Goal: Task Accomplishment & Management: Manage account settings

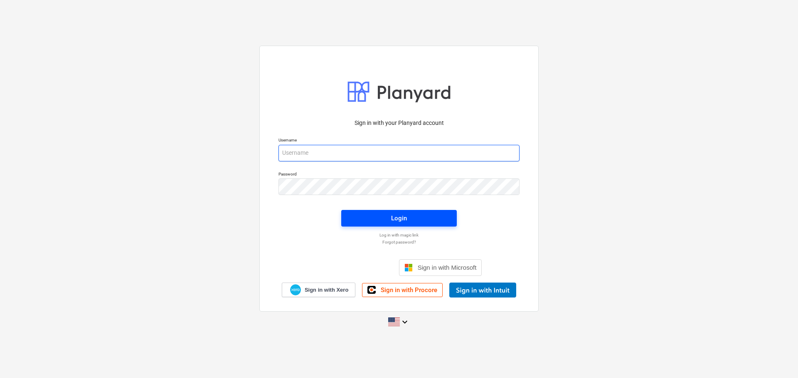
type input "[EMAIL_ADDRESS][DOMAIN_NAME]"
click at [448, 218] on button "Login" at bounding box center [398, 218] width 115 height 17
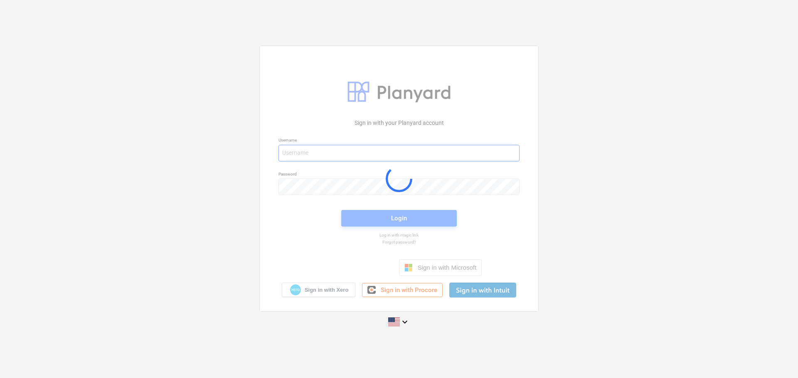
type input "[EMAIL_ADDRESS][DOMAIN_NAME]"
click at [316, 291] on div at bounding box center [399, 178] width 278 height 265
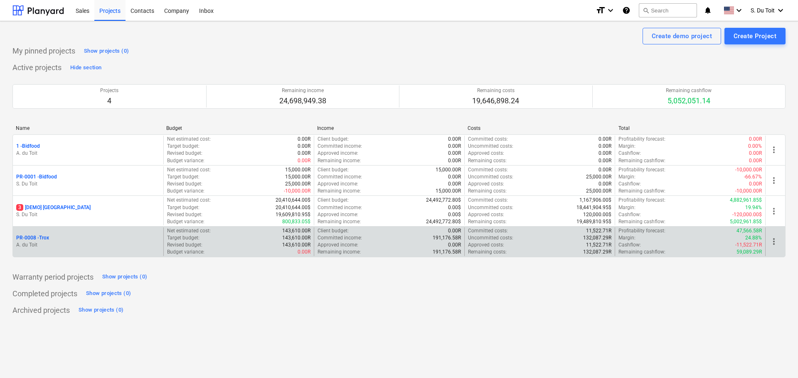
click at [41, 238] on p "PR-0008 - Trox" at bounding box center [32, 238] width 33 height 7
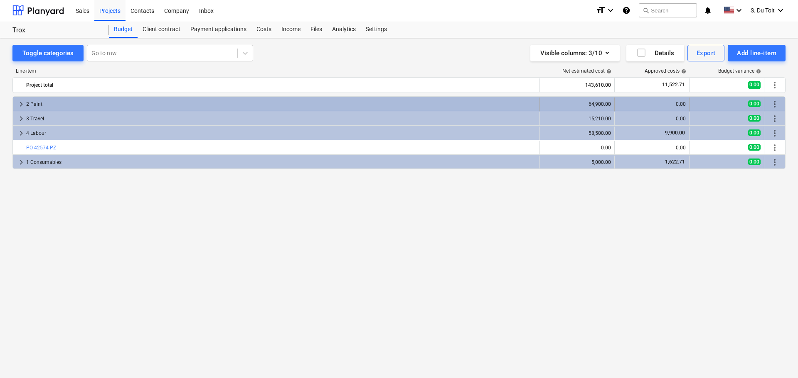
click at [425, 108] on div "2 Paint" at bounding box center [281, 104] width 510 height 13
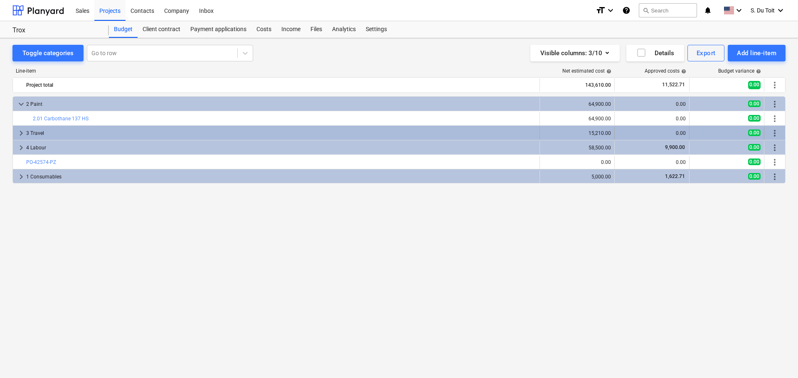
click at [429, 134] on div "3 Travel" at bounding box center [281, 133] width 510 height 13
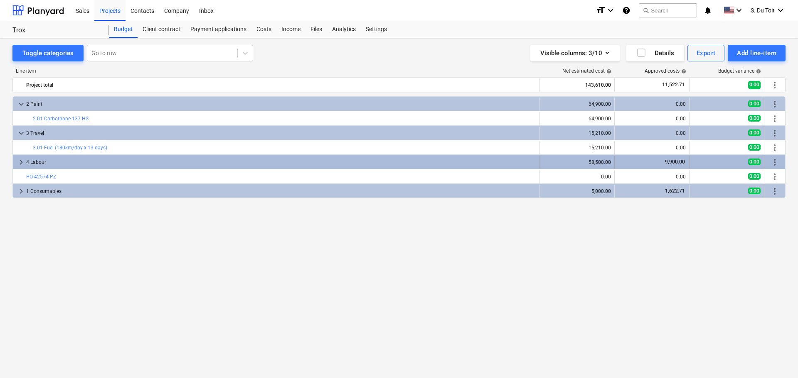
click at [430, 161] on div "4 Labour" at bounding box center [281, 162] width 510 height 13
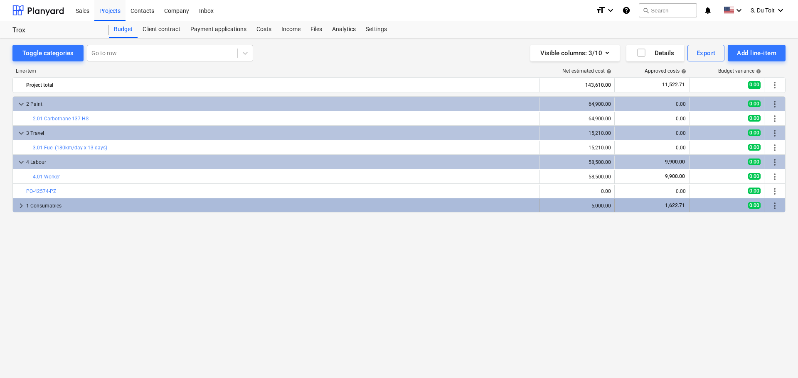
click at [380, 206] on div "1 Consumables" at bounding box center [281, 205] width 510 height 13
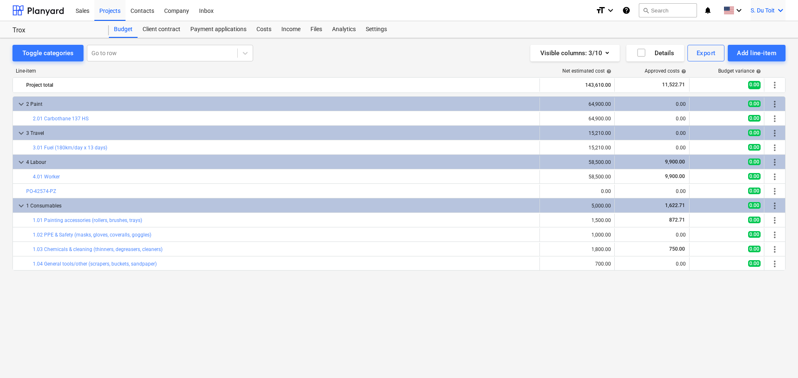
click at [774, 5] on div "S. Du Toit keyboard_arrow_down" at bounding box center [767, 10] width 35 height 21
click at [763, 29] on div "Settings" at bounding box center [760, 32] width 50 height 13
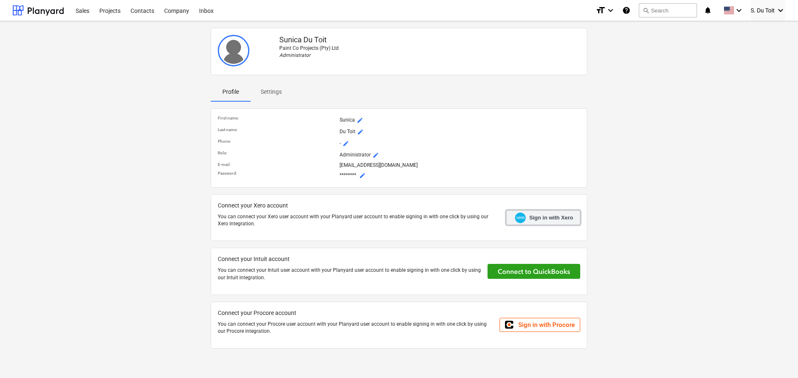
click at [532, 221] on span "Sign in with Xero" at bounding box center [551, 217] width 44 height 7
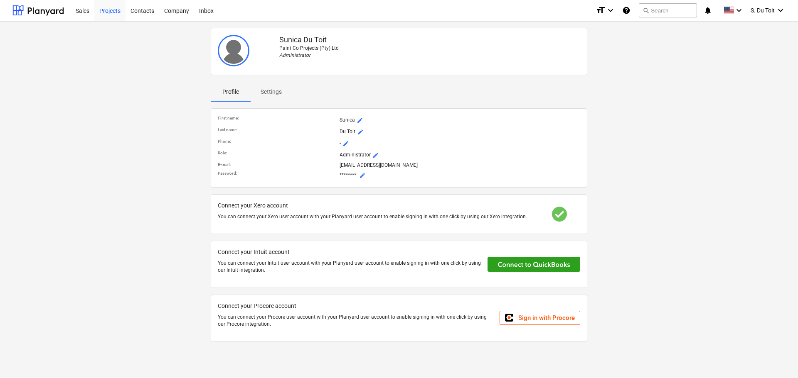
click at [112, 13] on div "Projects" at bounding box center [109, 10] width 31 height 21
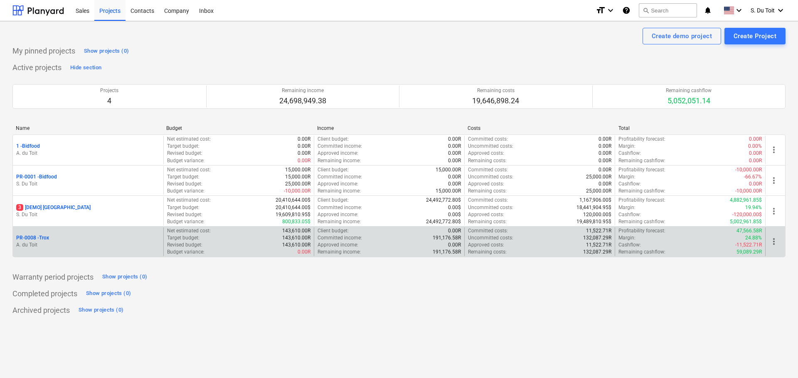
click at [343, 242] on p "Approved income :" at bounding box center [337, 245] width 41 height 7
click at [235, 237] on div "Target budget : 143,610.00R" at bounding box center [238, 238] width 143 height 7
click at [45, 236] on p "PR-0008 - Trox" at bounding box center [32, 238] width 33 height 7
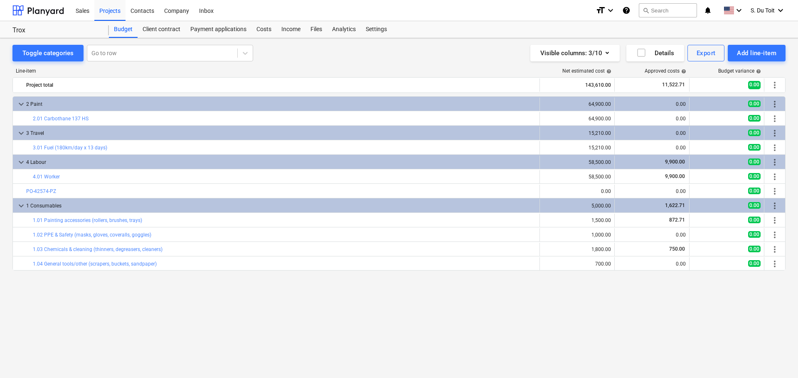
click at [447, 310] on div "keyboard_arrow_down 2 Paint 64,900.00 0.00 0.00 more_vert bar_chart 2.01 Carbot…" at bounding box center [398, 220] width 773 height 248
click at [266, 29] on div "Costs" at bounding box center [263, 29] width 25 height 17
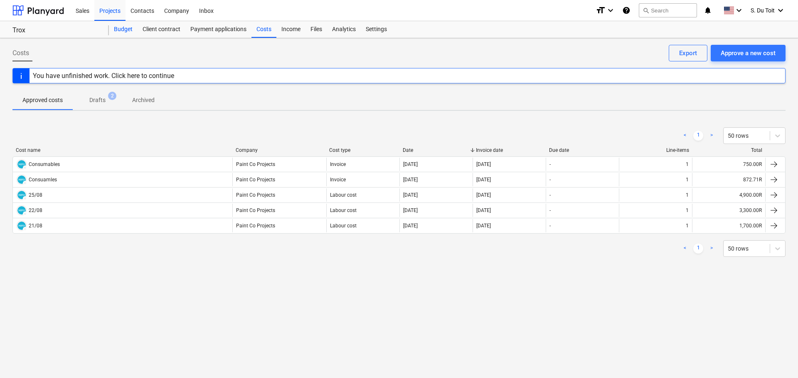
click at [118, 32] on div "Budget" at bounding box center [123, 29] width 29 height 17
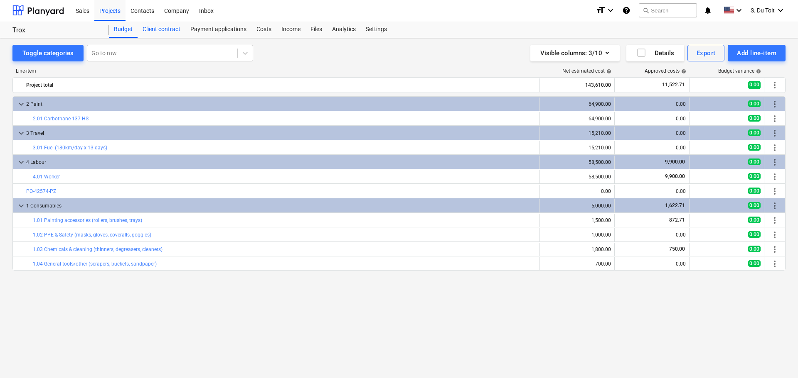
click at [171, 32] on div "Client contract" at bounding box center [162, 29] width 48 height 17
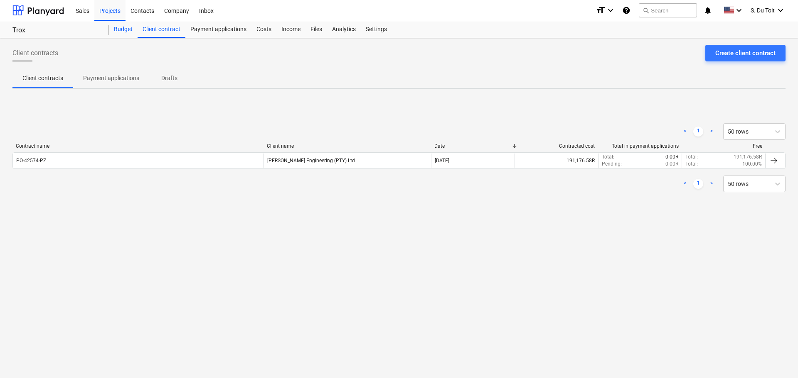
click at [123, 32] on div "Budget" at bounding box center [123, 29] width 29 height 17
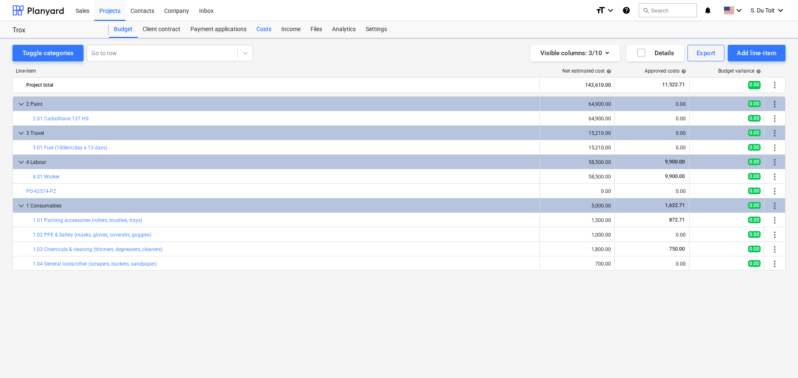
click at [259, 30] on div "Costs" at bounding box center [263, 29] width 25 height 17
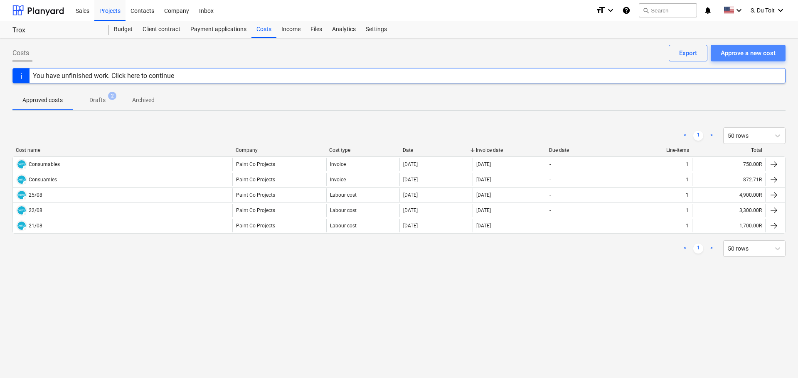
click at [741, 51] on div "Approve a new cost" at bounding box center [747, 53] width 55 height 11
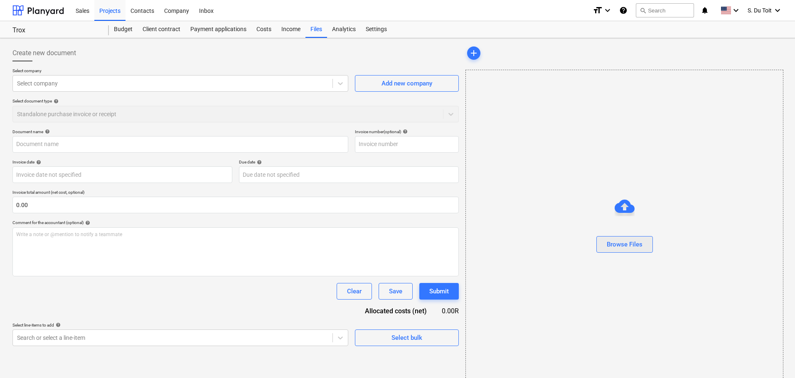
click at [633, 249] on div "Browse Files" at bounding box center [625, 244] width 36 height 11
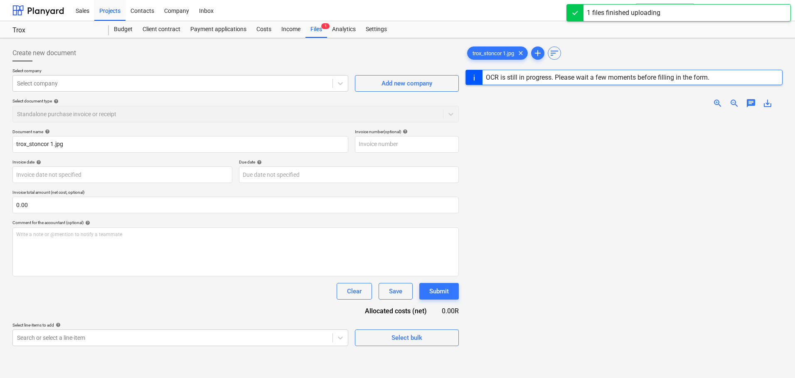
type input "trox_stoncor 1.jpg"
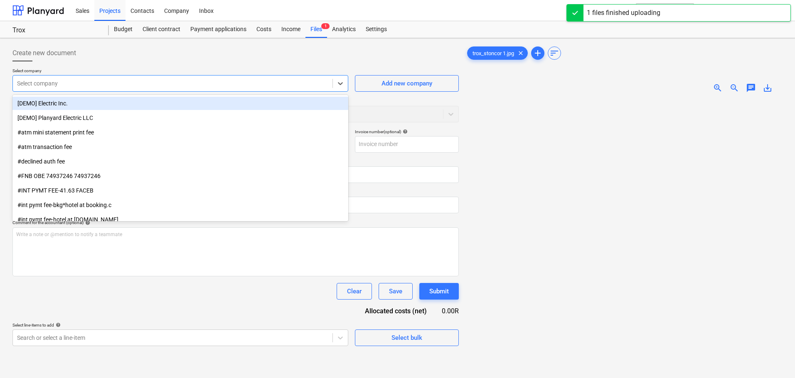
click at [107, 80] on div at bounding box center [172, 83] width 311 height 8
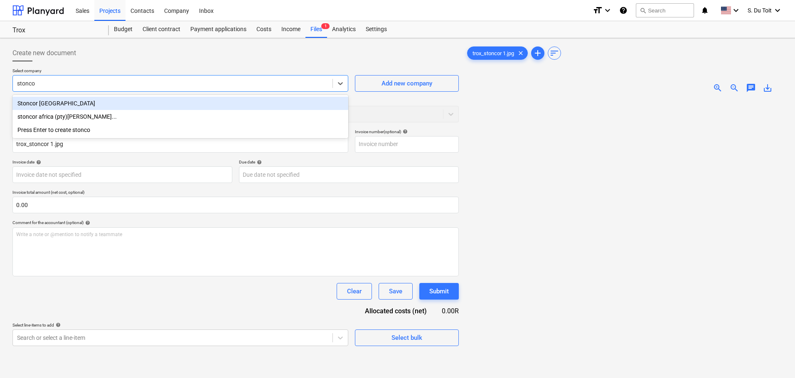
type input "stoncor"
click at [101, 104] on div "Stoncor Africa" at bounding box center [180, 103] width 336 height 13
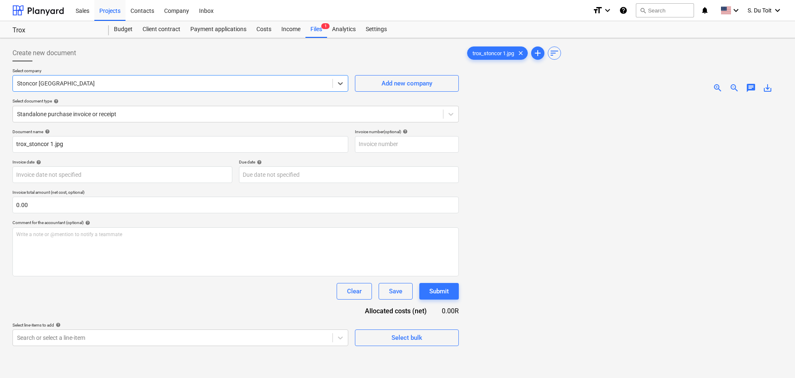
click at [97, 83] on div at bounding box center [172, 83] width 311 height 8
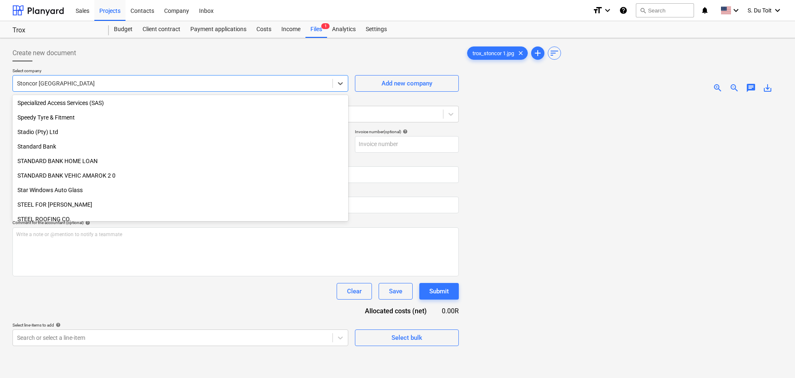
scroll to position [12413, 0]
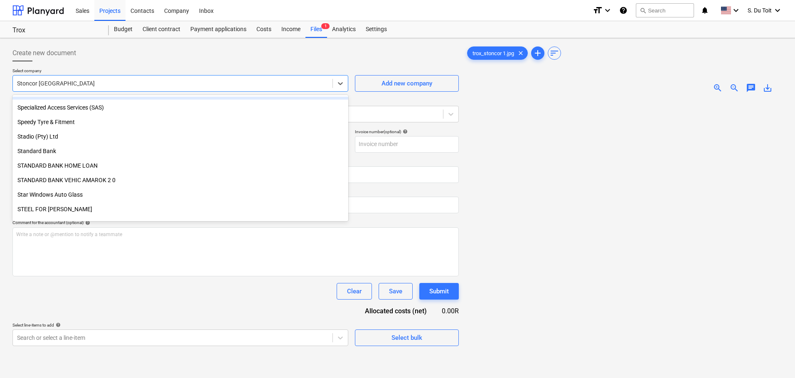
click at [142, 59] on div "Create new document" at bounding box center [235, 53] width 446 height 17
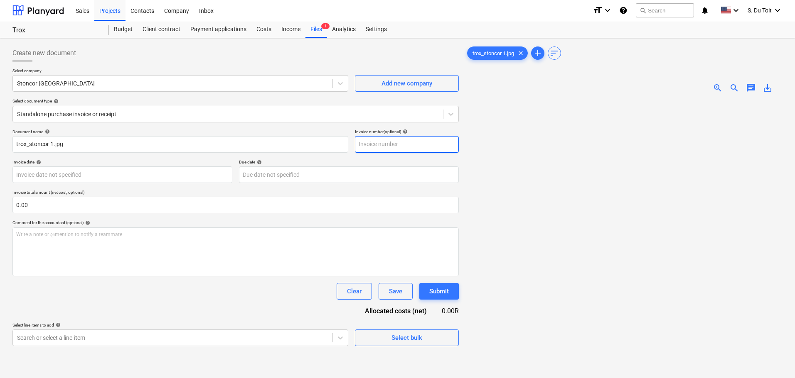
click at [424, 145] on input "text" at bounding box center [407, 144] width 104 height 17
click at [395, 140] on input "text" at bounding box center [407, 144] width 104 height 17
type input "100/10261392"
click at [67, 175] on body "Sales Projects Contacts Company Inbox format_size keyboard_arrow_down help sear…" at bounding box center [397, 189] width 795 height 378
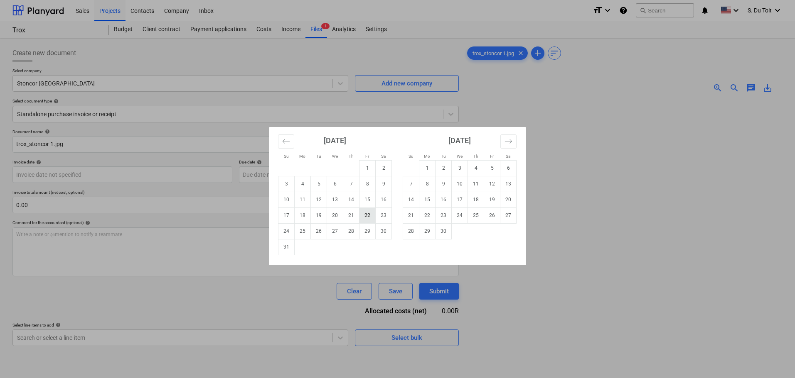
click at [368, 218] on td "22" at bounding box center [367, 216] width 16 height 16
type input "22 Aug 2025"
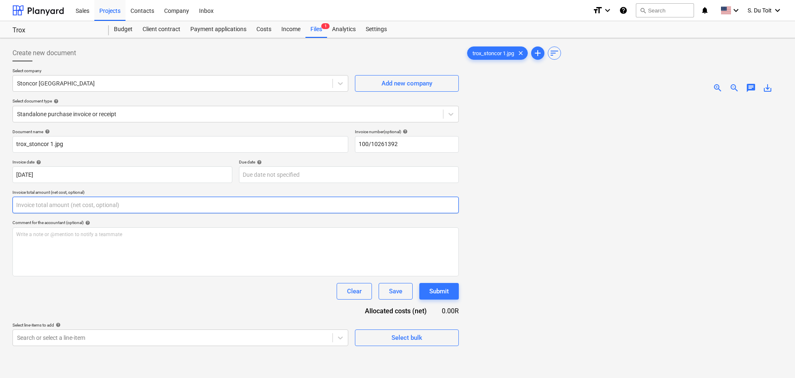
click at [165, 212] on input "text" at bounding box center [235, 205] width 446 height 17
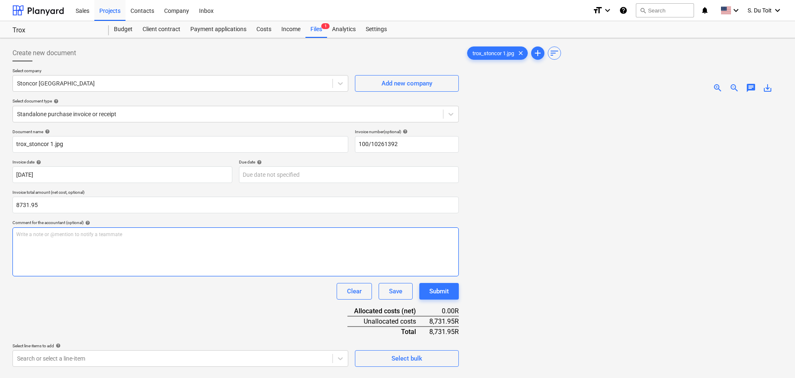
type input "8,731.95"
click at [163, 245] on div "Write a note or @mention to notify a teammate ﻿" at bounding box center [235, 252] width 446 height 49
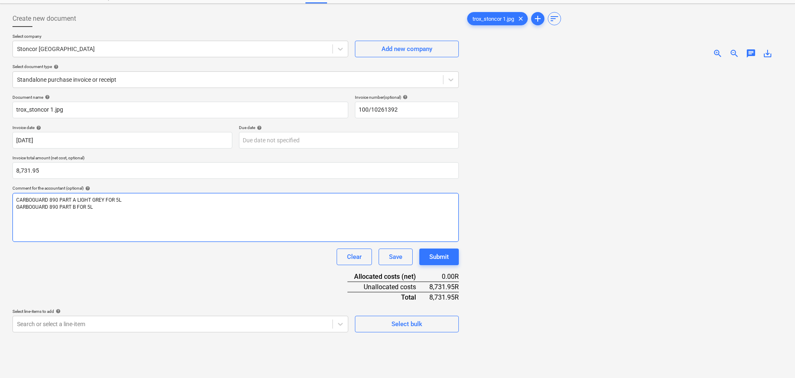
scroll to position [83, 0]
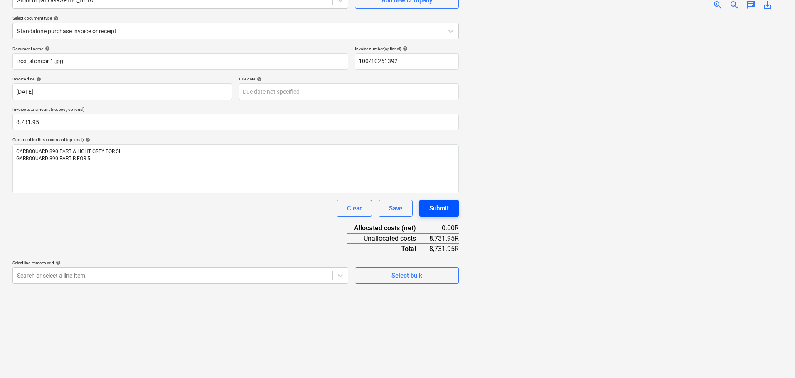
click at [437, 211] on div "Submit" at bounding box center [439, 208] width 20 height 11
click at [340, 276] on body "Sales Projects Contacts Company Inbox format_size keyboard_arrow_down help sear…" at bounding box center [397, 106] width 795 height 378
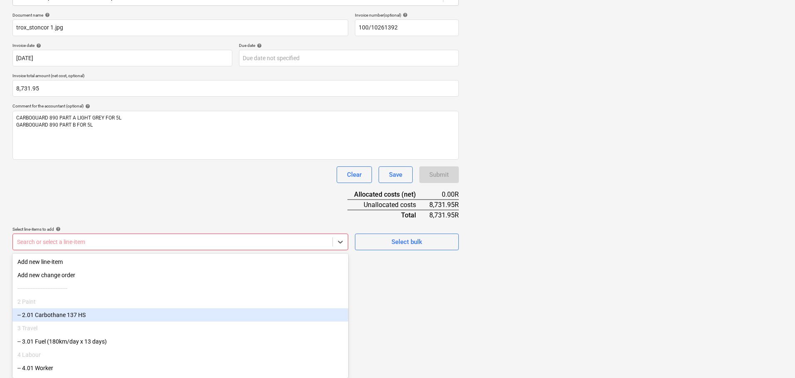
click at [275, 313] on div "-- 2.01 Carbothane 137 HS" at bounding box center [180, 315] width 336 height 13
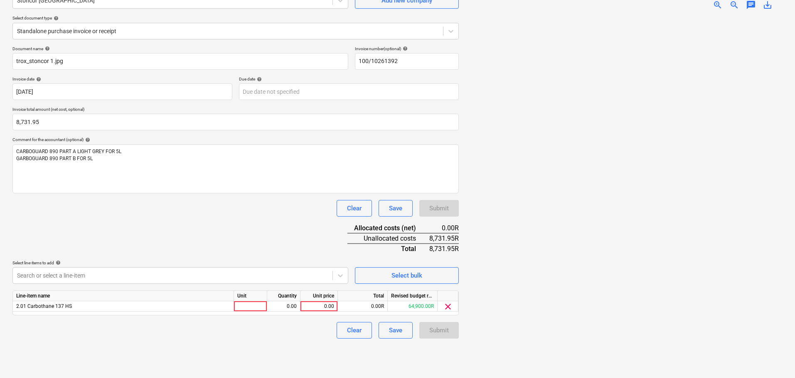
click at [417, 331] on div "Create new document Select company Stoncor Africa Add new company Select docume…" at bounding box center [235, 166] width 453 height 417
click at [325, 307] on div "0.00" at bounding box center [319, 307] width 30 height 10
click at [285, 306] on div "0.00" at bounding box center [283, 307] width 26 height 10
click at [258, 307] on div at bounding box center [250, 307] width 33 height 10
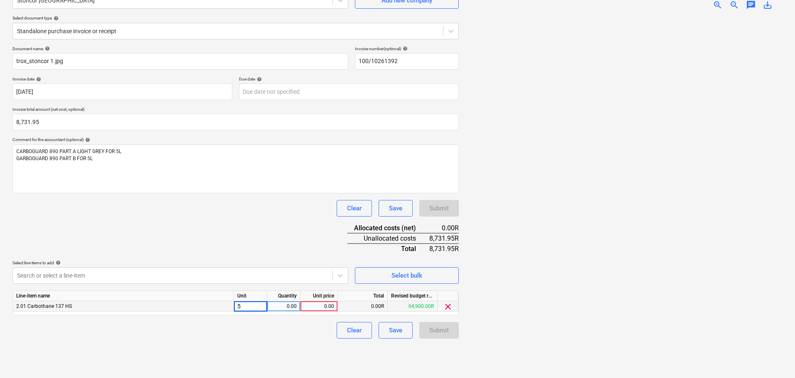
type input "5L"
click at [282, 307] on div "0.00" at bounding box center [283, 307] width 26 height 10
type input "1"
click at [323, 304] on div "0.00" at bounding box center [319, 307] width 30 height 10
type input "8731.95"
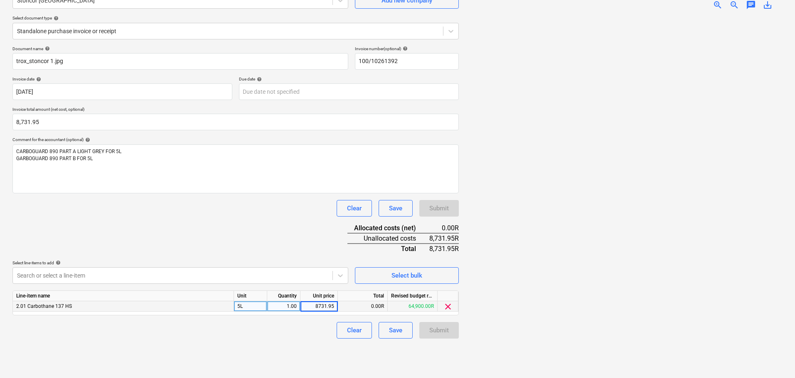
click at [449, 361] on div "Create new document Select company Stoncor Africa Add new company Select docume…" at bounding box center [235, 166] width 453 height 417
click at [450, 335] on button "Submit" at bounding box center [438, 330] width 39 height 17
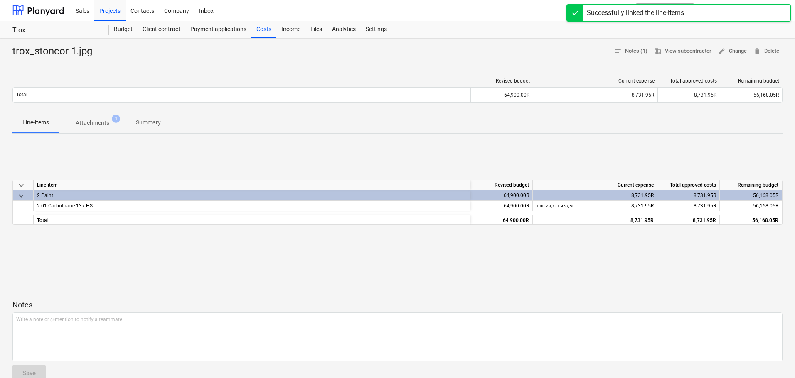
click at [313, 270] on div "trox_stoncor 1.jpg notes Notes (1) business View subcontractor edit Change dele…" at bounding box center [397, 262] width 795 height 448
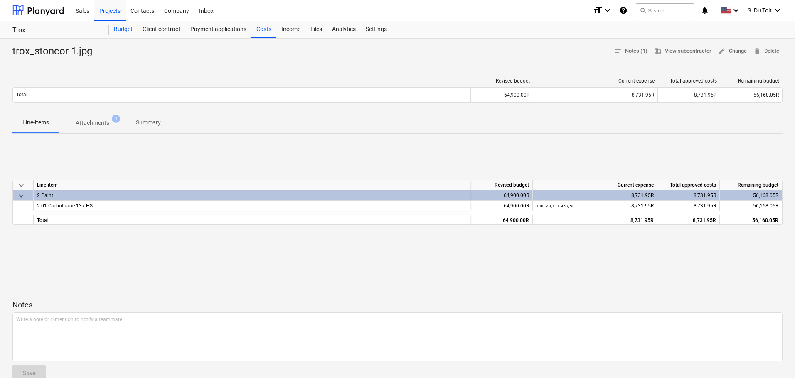
click at [129, 27] on div "Budget" at bounding box center [123, 29] width 29 height 17
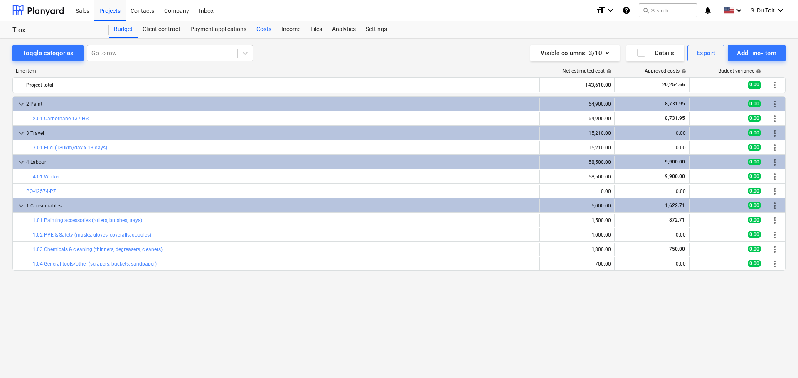
click at [254, 33] on div "Costs" at bounding box center [263, 29] width 25 height 17
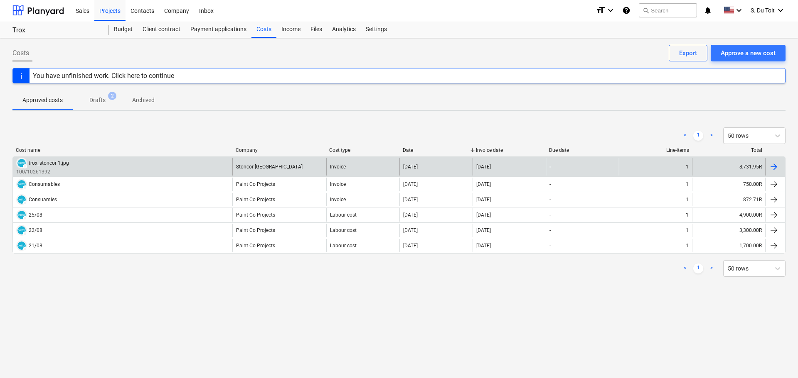
click at [775, 165] on div at bounding box center [774, 167] width 10 height 10
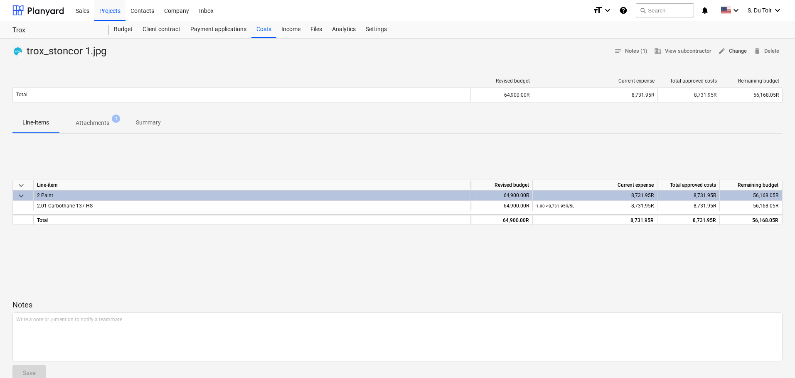
click at [738, 53] on span "edit Change" at bounding box center [732, 52] width 29 height 10
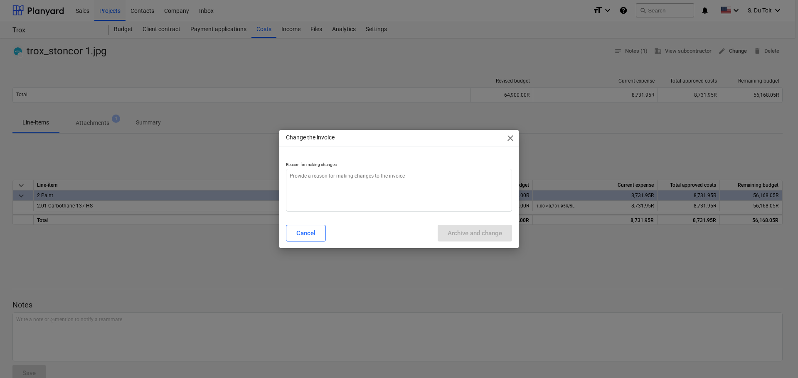
type textarea "x"
click at [368, 194] on textarea at bounding box center [399, 190] width 226 height 43
type textarea "1"
type textarea "x"
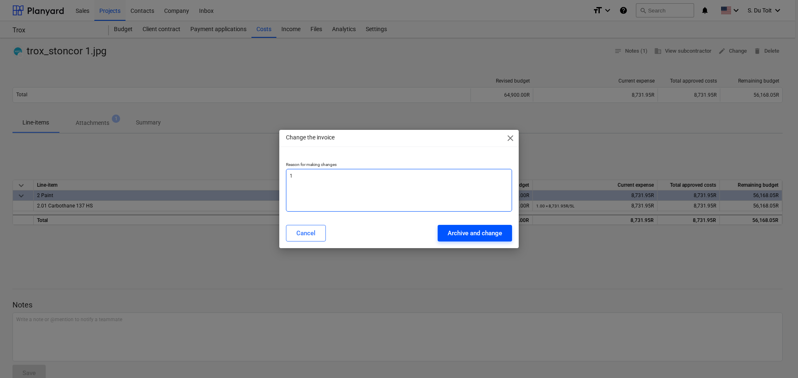
type textarea "1"
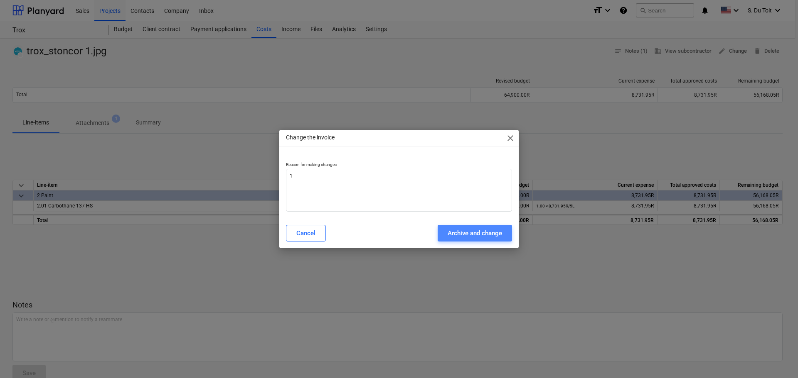
click at [463, 233] on div "Archive and change" at bounding box center [474, 233] width 54 height 11
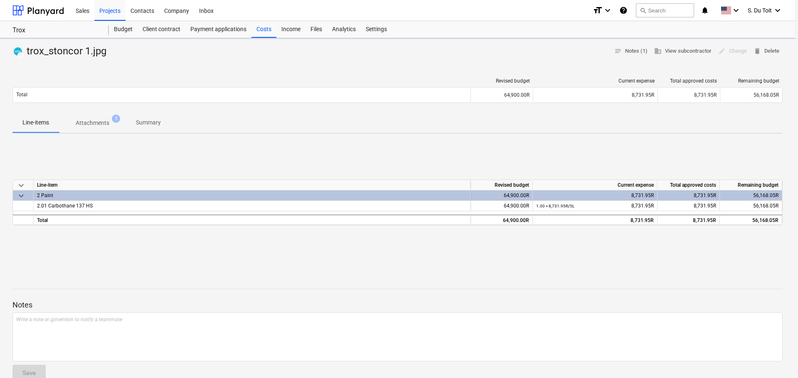
type textarea "x"
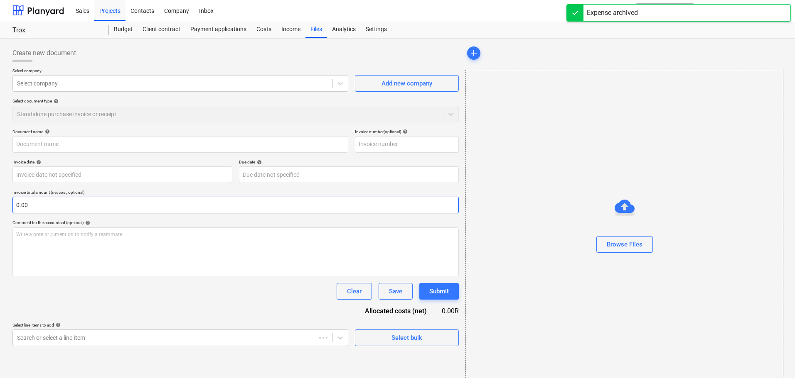
type input "trox_stoncor 1.jpg"
type input "100/10261392"
type input "22 Aug 2025"
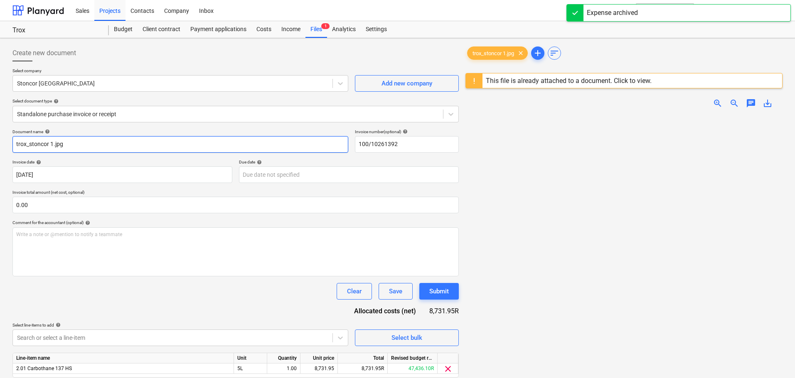
drag, startPoint x: 181, startPoint y: 149, endPoint x: 0, endPoint y: 147, distance: 181.1
click at [0, 147] on div "Create new document Select company Stoncor Africa Add new company Select docume…" at bounding box center [397, 257] width 795 height 439
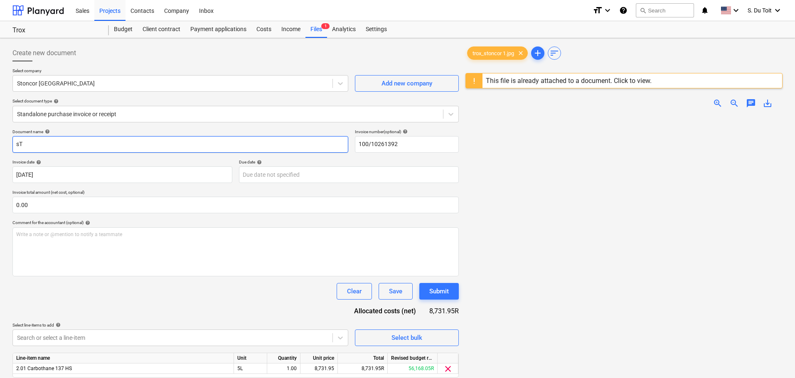
type input "s"
type input "STONCOR AFRICA_INV100/10261392"
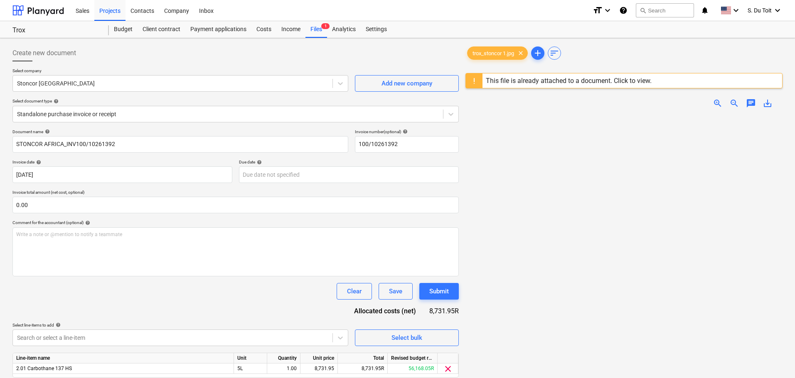
click at [631, 56] on div "trox_stoncor 1.jpg clear add sort" at bounding box center [623, 53] width 317 height 17
click at [95, 10] on div "Projects" at bounding box center [109, 10] width 31 height 21
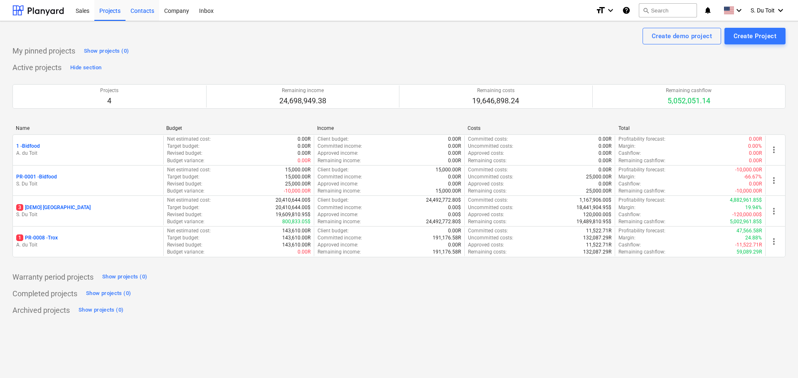
click at [143, 12] on div "Contacts" at bounding box center [142, 10] width 34 height 21
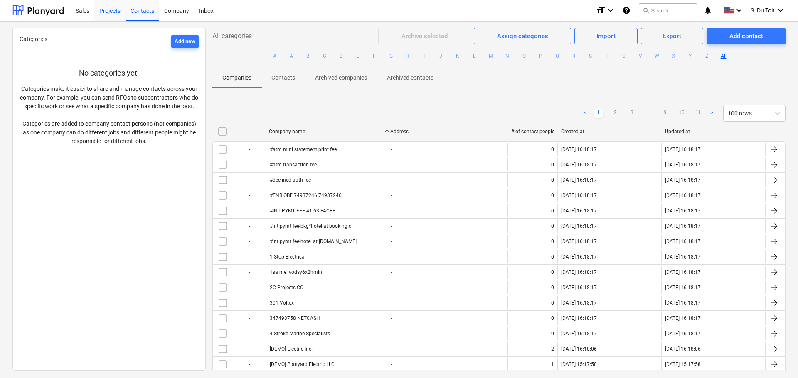
click at [107, 16] on div "Projects" at bounding box center [109, 10] width 31 height 21
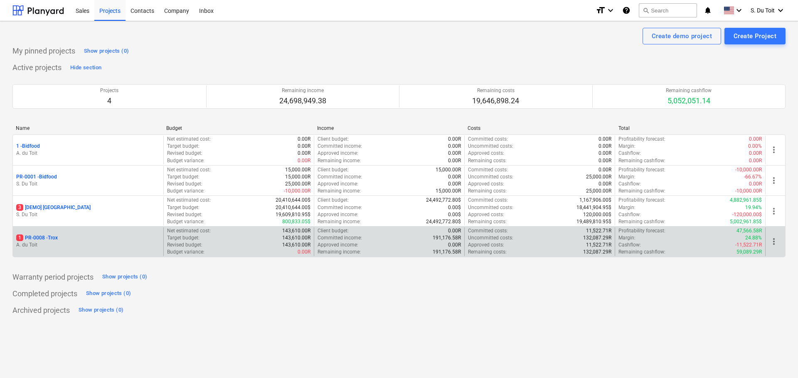
click at [46, 238] on p "1 PR-0008 - Trox" at bounding box center [37, 238] width 42 height 7
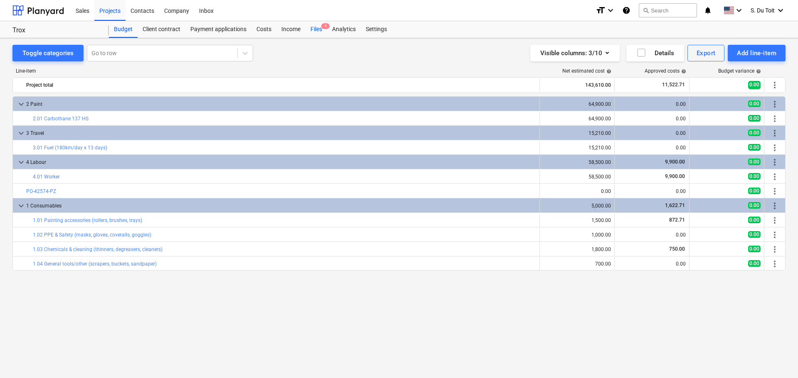
click at [316, 28] on div "Files 1" at bounding box center [316, 29] width 22 height 17
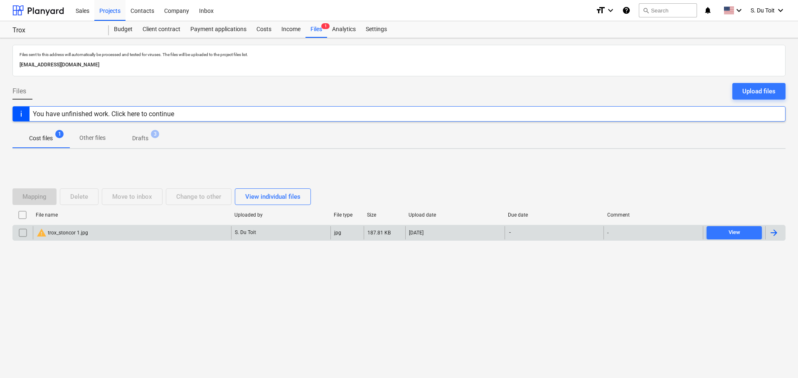
click at [120, 233] on div "warning trox_stoncor 1.jpg" at bounding box center [132, 232] width 198 height 13
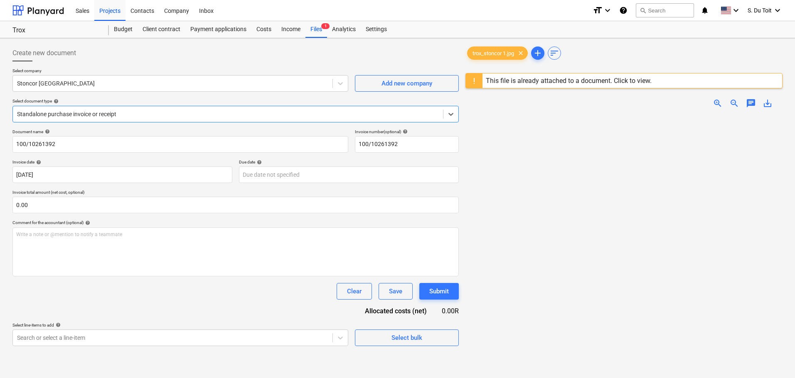
type input "100/10261392"
type input "22 Aug 2025"
click at [356, 289] on div "Clear" at bounding box center [354, 291] width 15 height 11
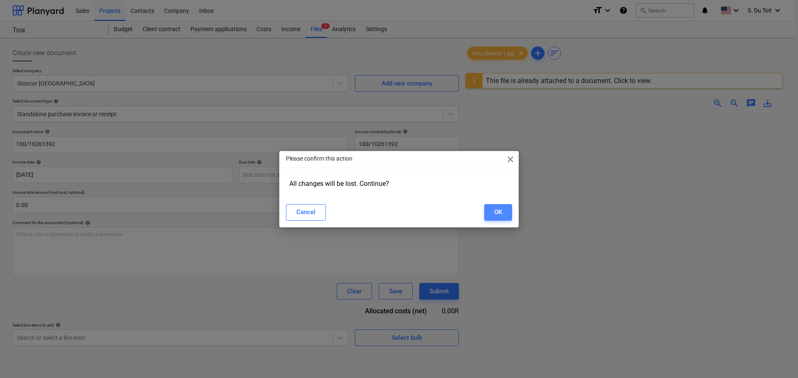
click at [505, 215] on button "OK" at bounding box center [498, 212] width 28 height 17
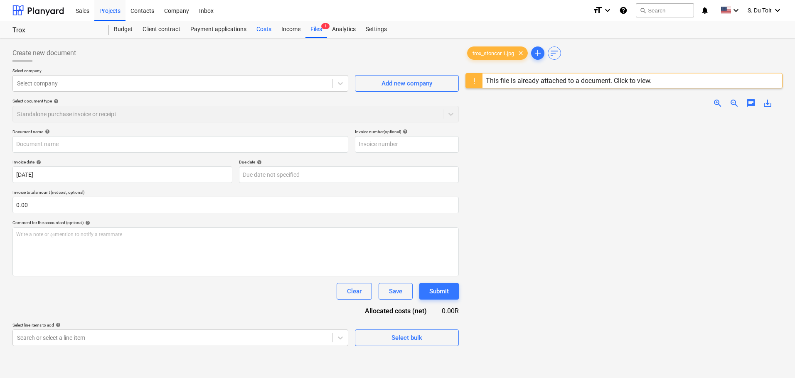
click at [268, 27] on div "Costs" at bounding box center [263, 29] width 25 height 17
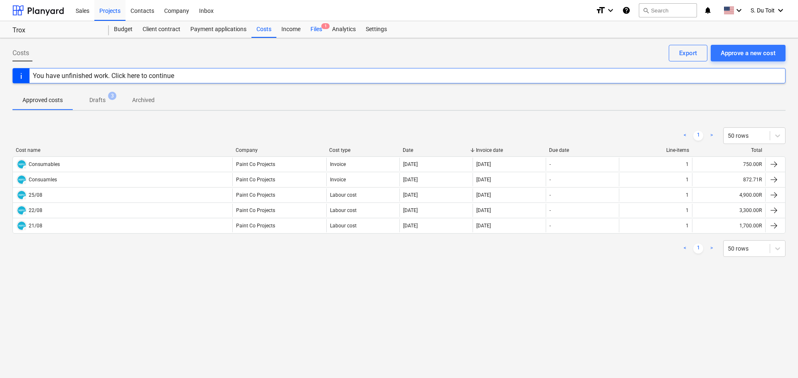
click at [309, 27] on div "Files 1" at bounding box center [316, 29] width 22 height 17
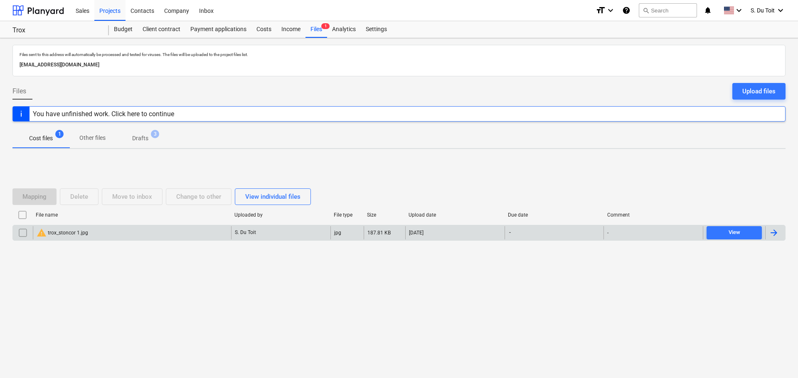
click at [62, 236] on div "warning trox_stoncor 1.jpg" at bounding box center [63, 233] width 52 height 10
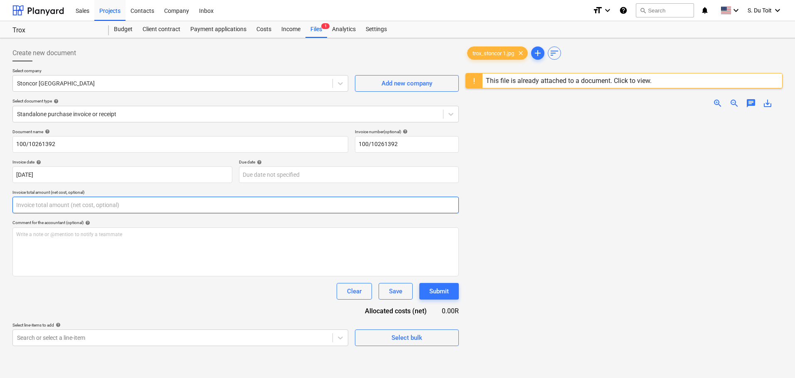
drag, startPoint x: 131, startPoint y: 200, endPoint x: 0, endPoint y: 216, distance: 131.9
click at [0, 216] on div "Create new document Select company Stoncor Africa Add new company Select docume…" at bounding box center [397, 257] width 795 height 439
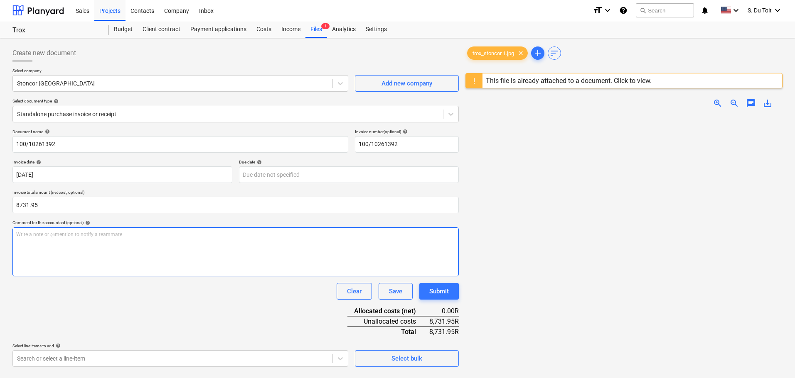
type input "8,731.95"
click at [239, 240] on div "Write a note or @mention to notify a teammate ﻿" at bounding box center [235, 252] width 446 height 49
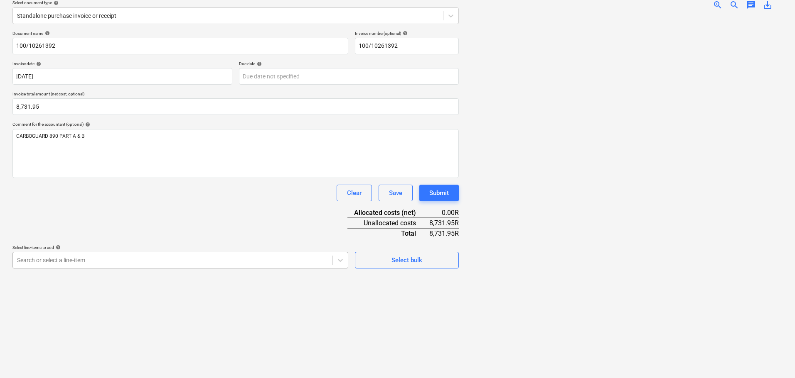
scroll to position [117, 0]
click at [282, 263] on body "Sales Projects Contacts Company Inbox format_size keyboard_arrow_down help sear…" at bounding box center [397, 91] width 795 height 378
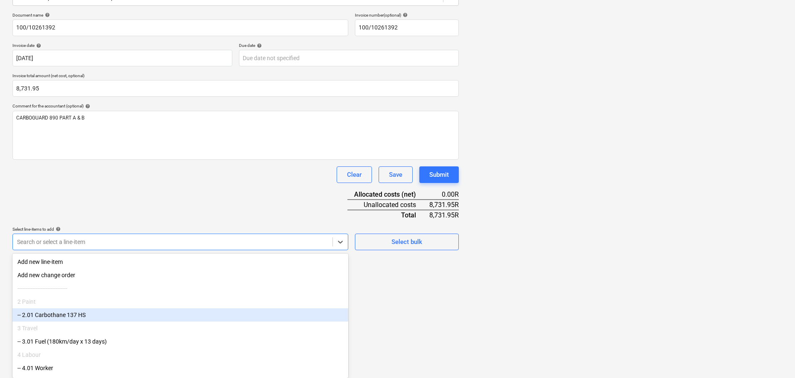
click at [132, 324] on div "3 Travel" at bounding box center [180, 328] width 336 height 13
click at [203, 318] on div "-- 2.01 Carbothane 137 HS" at bounding box center [180, 315] width 336 height 13
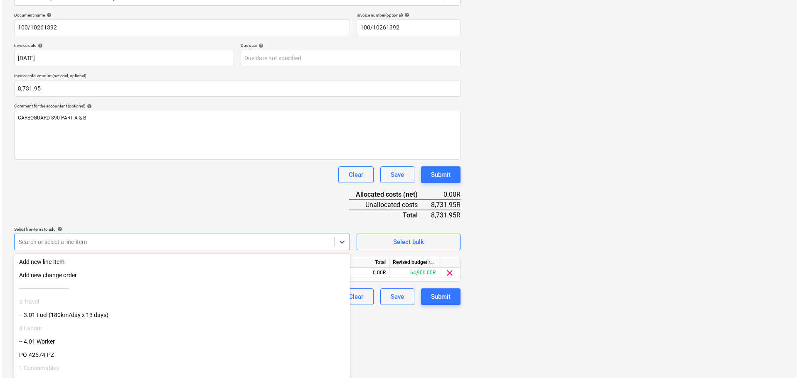
scroll to position [98, 0]
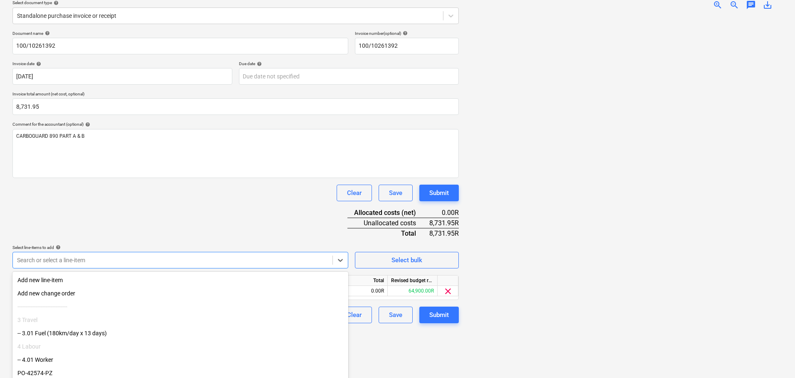
click at [193, 192] on div "Document name help 100/10261392 Invoice number (optional) help 100/10261392 Inv…" at bounding box center [235, 177] width 446 height 293
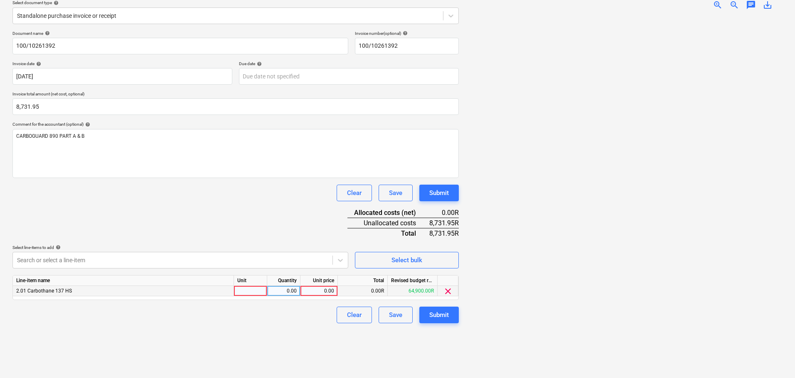
click at [251, 292] on div at bounding box center [250, 291] width 33 height 10
type input "5L"
click at [290, 292] on div "0.00" at bounding box center [283, 291] width 26 height 10
type input "1"
click at [326, 292] on div "0.00" at bounding box center [319, 291] width 30 height 10
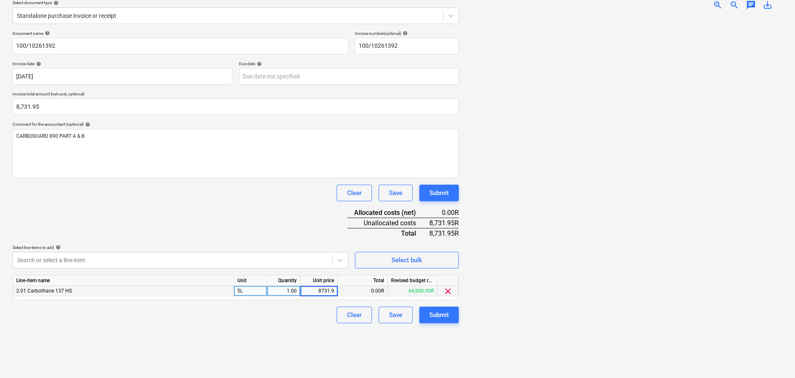
type input "8731.95"
click at [536, 322] on div at bounding box center [623, 194] width 317 height 355
click at [448, 317] on div "Submit" at bounding box center [439, 315] width 20 height 11
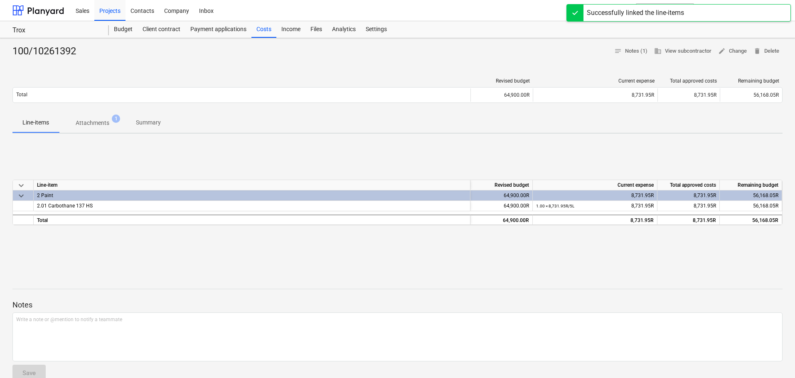
click at [173, 289] on div at bounding box center [397, 289] width 770 height 0
click at [268, 31] on div "Costs" at bounding box center [263, 29] width 25 height 17
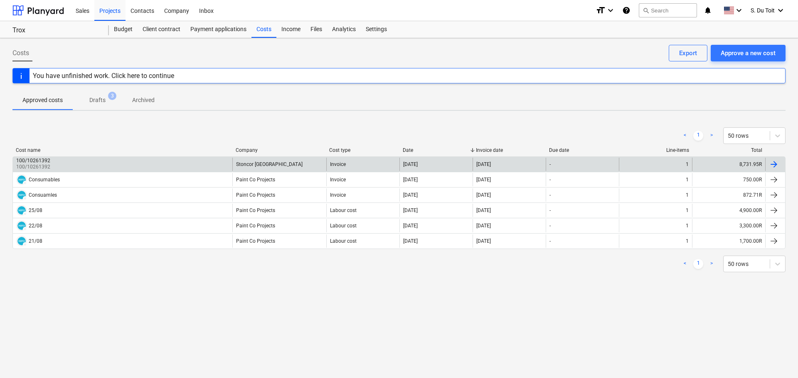
click at [174, 167] on div "100/10261392 100/10261392" at bounding box center [122, 164] width 219 height 13
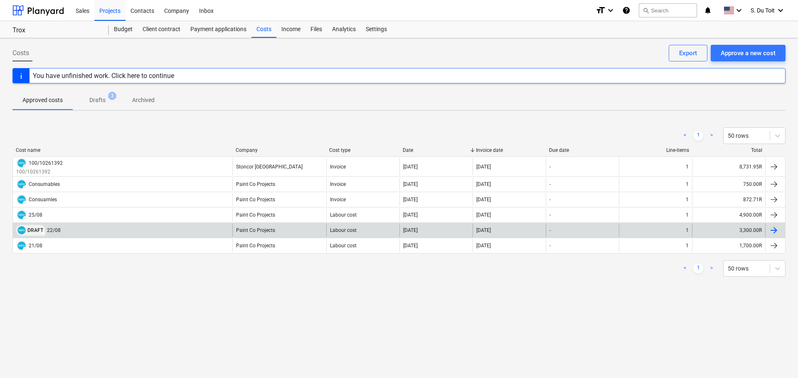
click at [22, 232] on img at bounding box center [21, 230] width 8 height 8
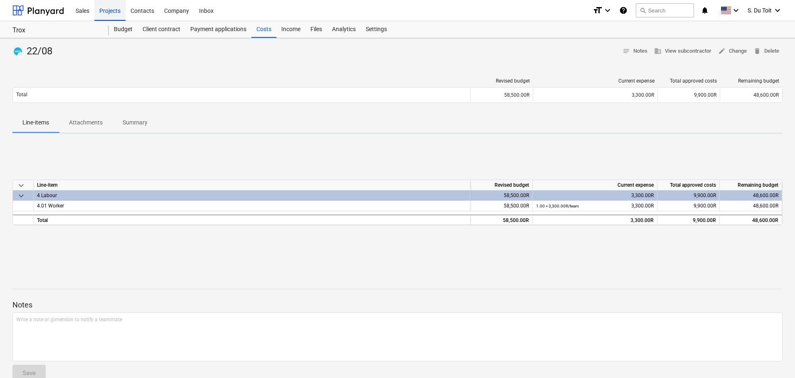
click at [113, 15] on div "Projects" at bounding box center [109, 10] width 31 height 21
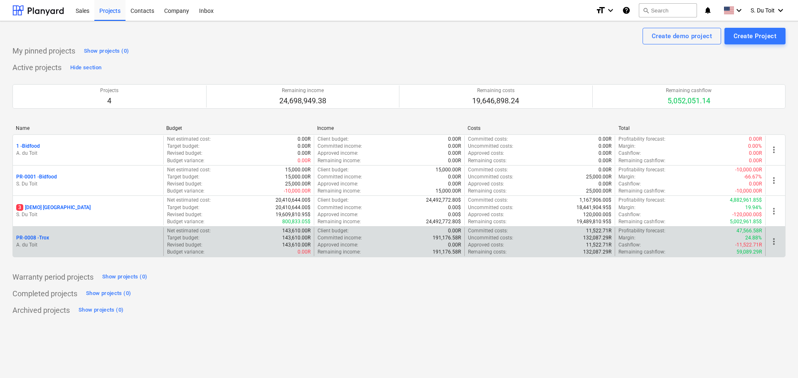
click at [29, 240] on p "PR-0008 - Trox" at bounding box center [32, 238] width 33 height 7
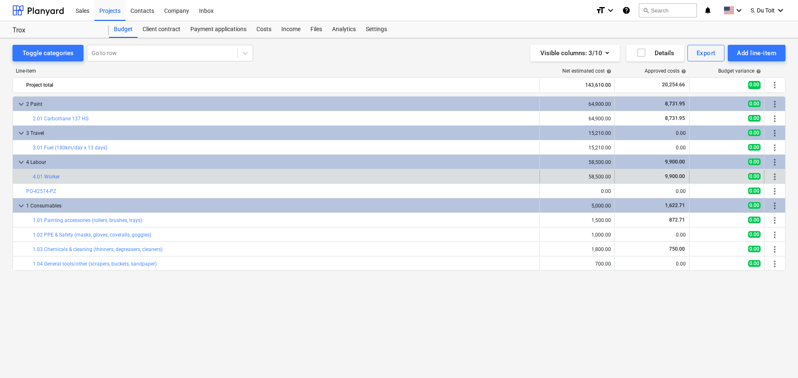
click at [675, 177] on span "9,900.00" at bounding box center [675, 177] width 22 height 6
drag, startPoint x: 689, startPoint y: 175, endPoint x: 722, endPoint y: 174, distance: 32.9
click at [689, 176] on div "bar_chart 4.01 Worker edit 58,500.00 9,900.00 0.00 more_vert" at bounding box center [399, 176] width 772 height 13
click at [781, 178] on div "more_vert" at bounding box center [774, 176] width 14 height 13
click at [779, 178] on div "more_vert" at bounding box center [774, 176] width 14 height 13
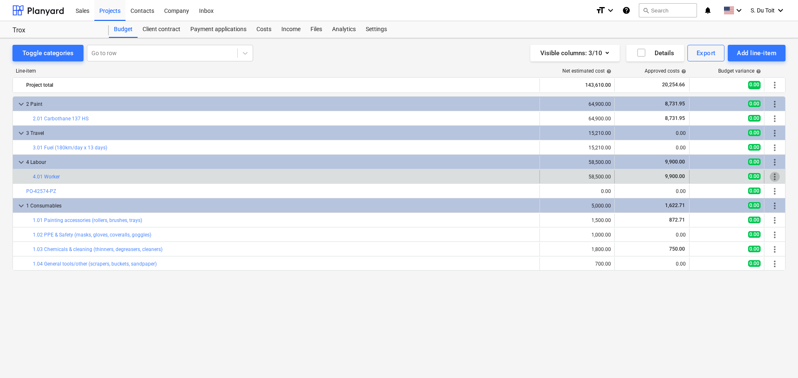
click at [772, 178] on span "more_vert" at bounding box center [774, 177] width 10 height 10
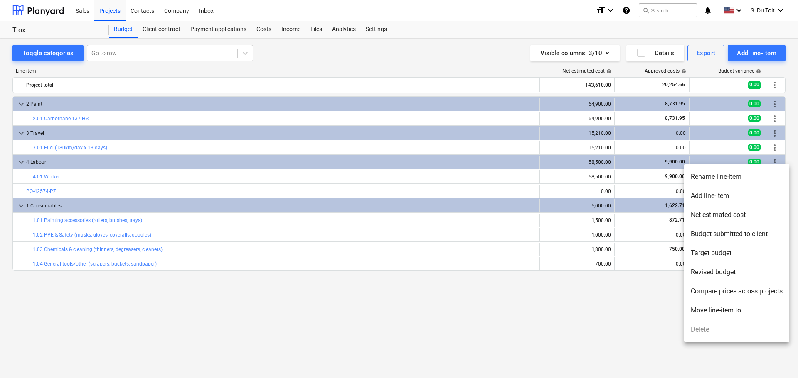
click at [597, 306] on div at bounding box center [399, 189] width 798 height 378
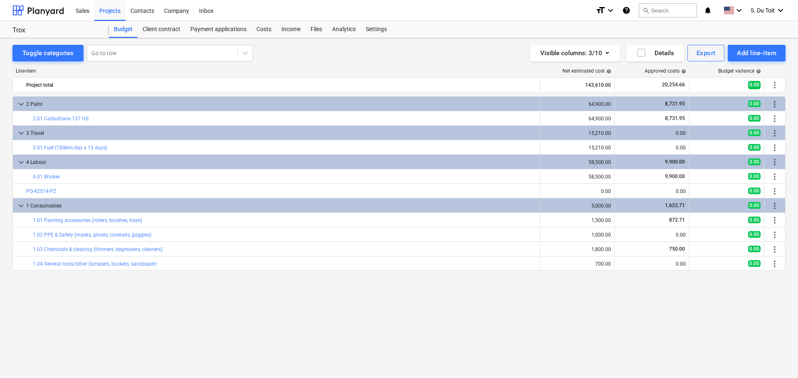
click at [535, 309] on div "keyboard_arrow_down 2 Paint 64,900.00 8,731.95 0.00 more_vert bar_chart 2.01 Ca…" at bounding box center [398, 220] width 773 height 248
click at [151, 17] on div "Contacts" at bounding box center [142, 10] width 34 height 21
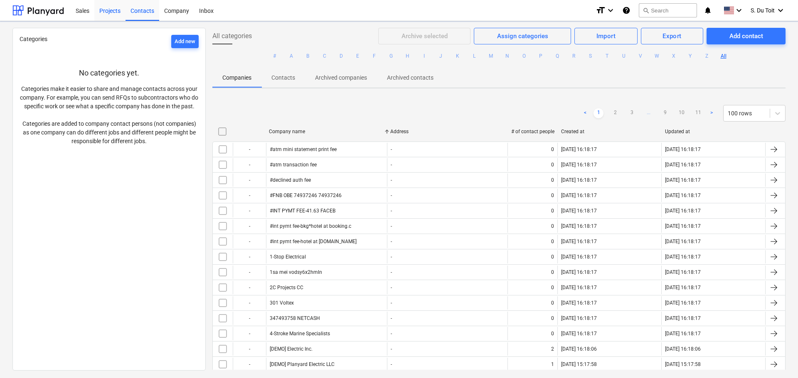
click at [114, 12] on div "Projects" at bounding box center [109, 10] width 31 height 21
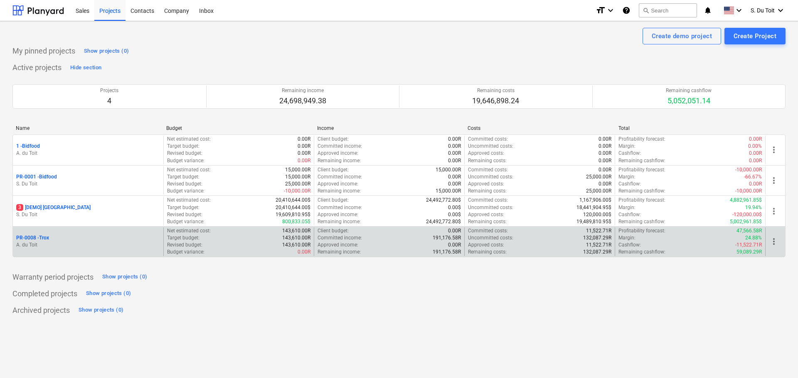
click at [39, 241] on p "PR-0008 - Trox" at bounding box center [32, 238] width 33 height 7
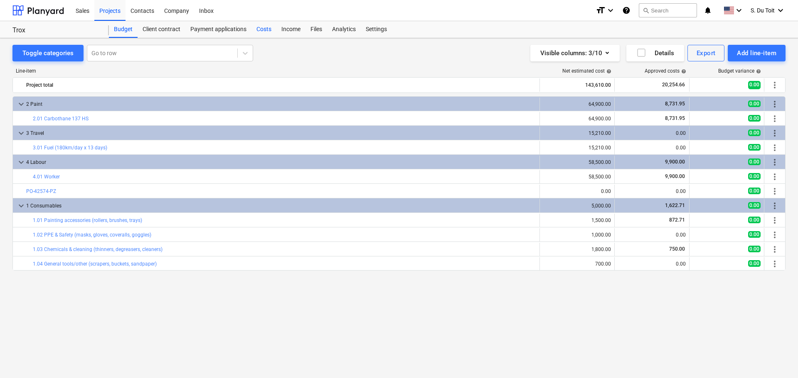
click at [267, 32] on div "Costs" at bounding box center [263, 29] width 25 height 17
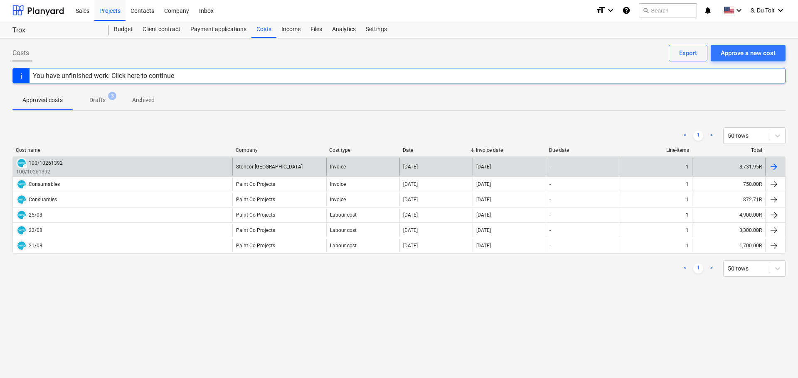
click at [186, 168] on div "DRAFT 100/10261392 100/10261392" at bounding box center [122, 167] width 219 height 18
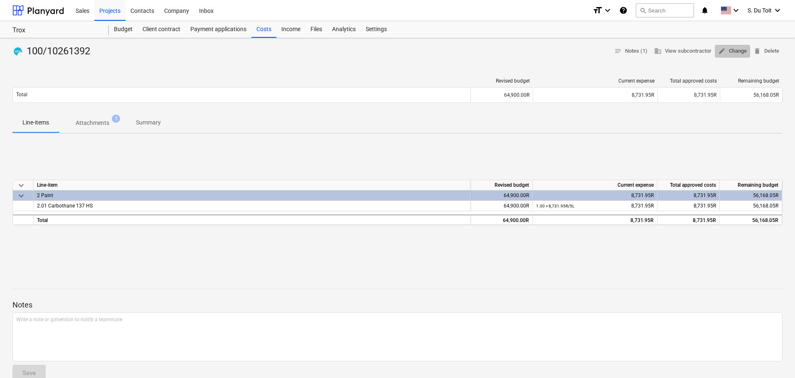
click at [734, 53] on span "edit Change" at bounding box center [732, 52] width 29 height 10
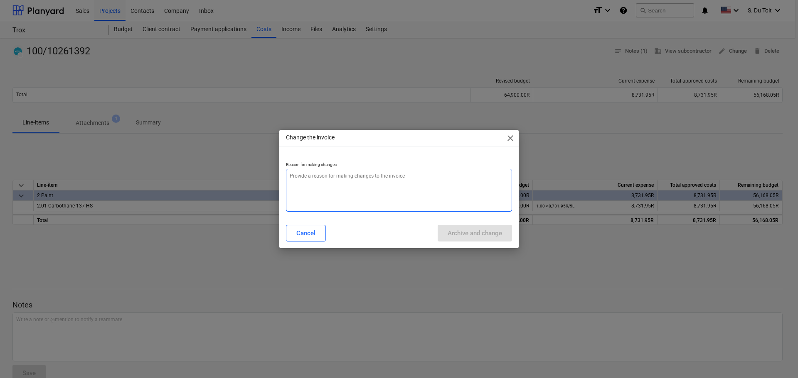
click at [343, 179] on textarea at bounding box center [399, 190] width 226 height 43
type textarea "x"
type textarea "1"
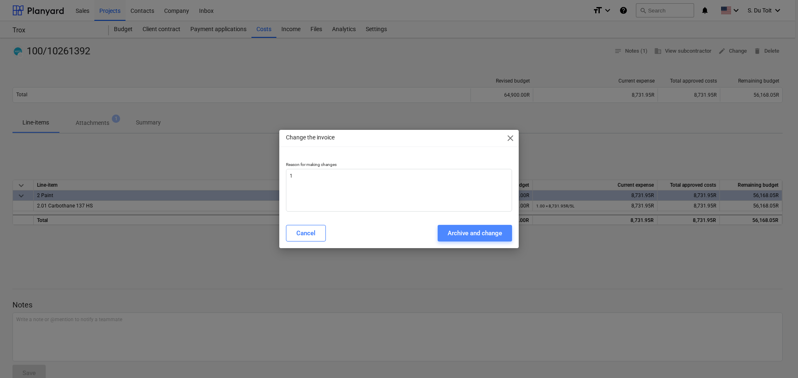
click at [485, 236] on div "Archive and change" at bounding box center [474, 233] width 54 height 11
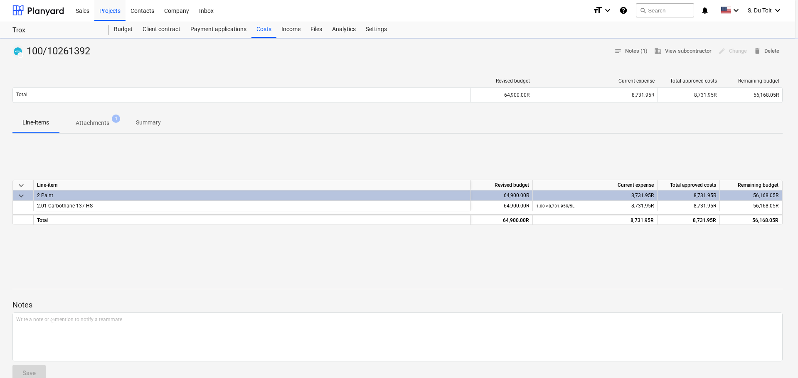
type textarea "x"
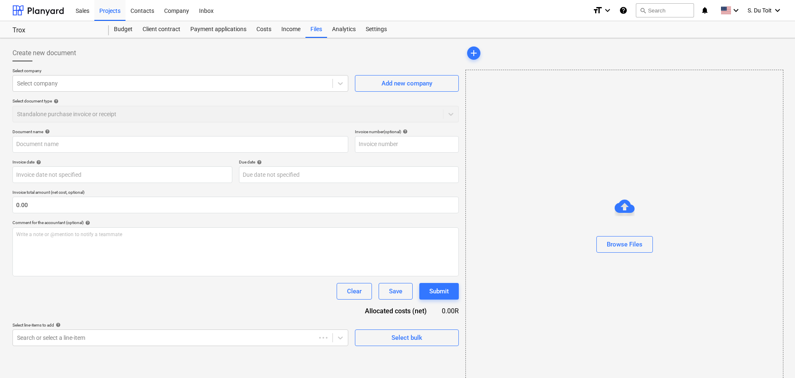
type input "100/10261392"
type input "22 Aug 2025"
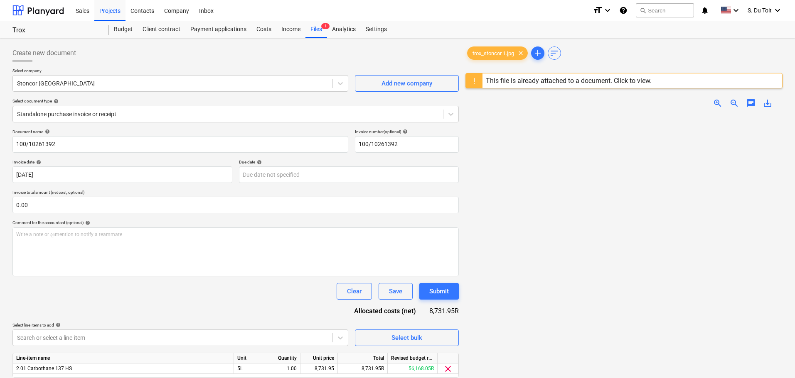
click at [477, 81] on div at bounding box center [474, 81] width 17 height 15
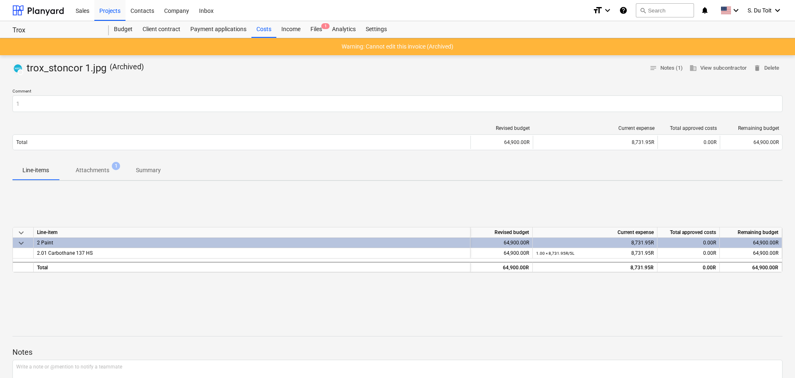
click at [671, 79] on div at bounding box center [397, 78] width 770 height 7
click at [591, 93] on p "Comment" at bounding box center [397, 91] width 770 height 7
click at [261, 27] on div "Costs" at bounding box center [263, 29] width 25 height 17
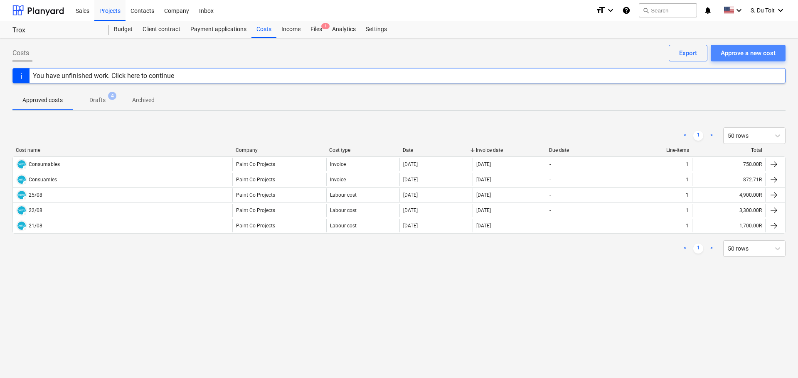
click at [766, 59] on div "Approve a new cost" at bounding box center [747, 53] width 55 height 11
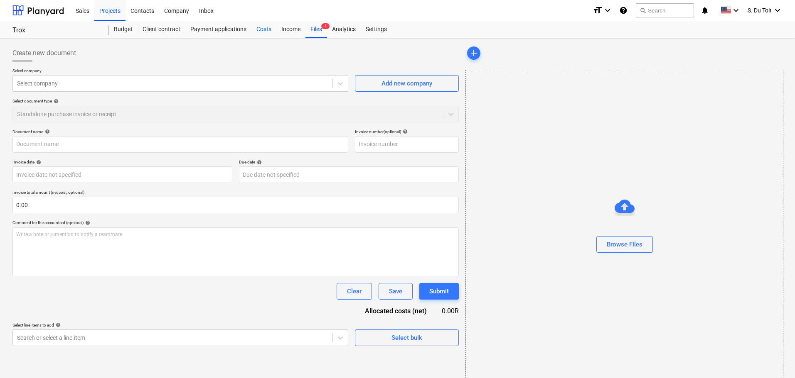
click at [252, 27] on div "Costs" at bounding box center [263, 29] width 25 height 17
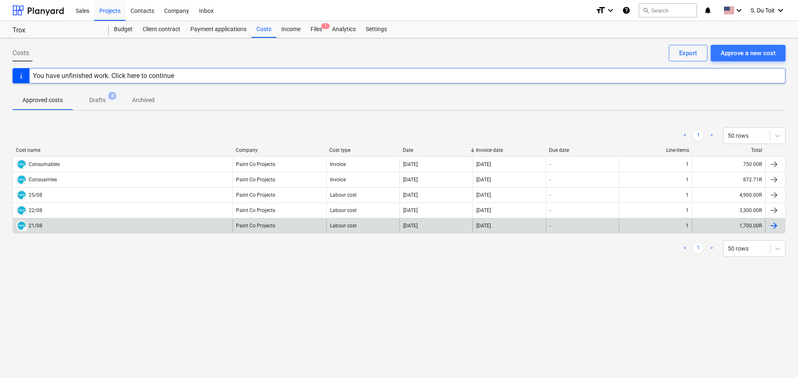
click at [49, 228] on div "DRAFT 21/08" at bounding box center [122, 225] width 219 height 13
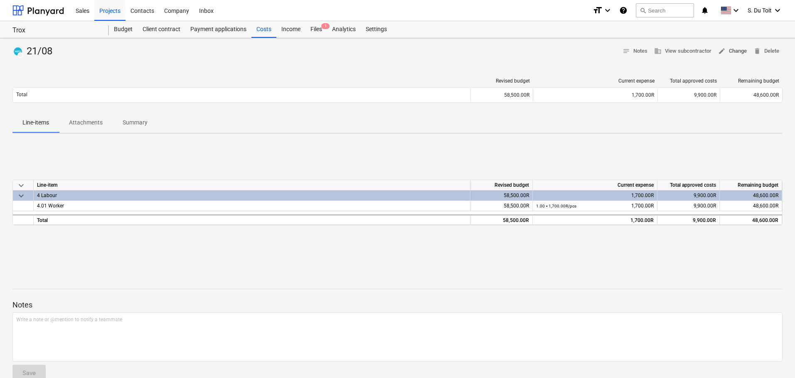
click at [732, 54] on span "edit Change" at bounding box center [732, 52] width 29 height 10
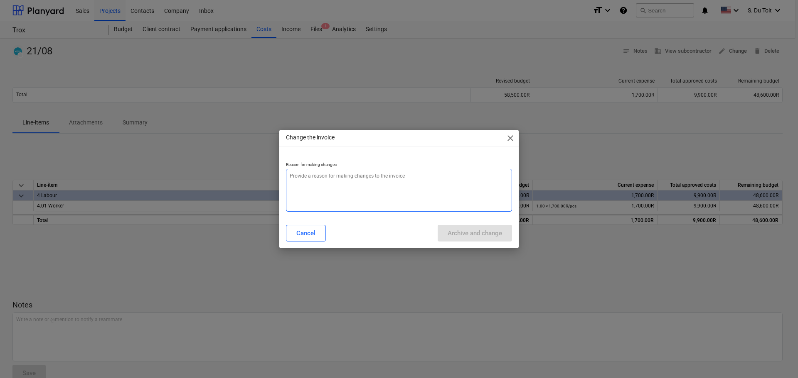
click at [449, 178] on textarea at bounding box center [399, 190] width 226 height 43
type textarea "x"
type textarea "1"
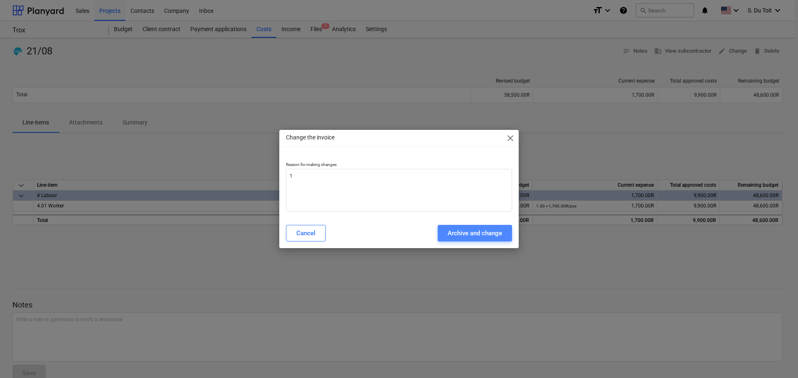
click at [467, 240] on button "Archive and change" at bounding box center [474, 233] width 74 height 17
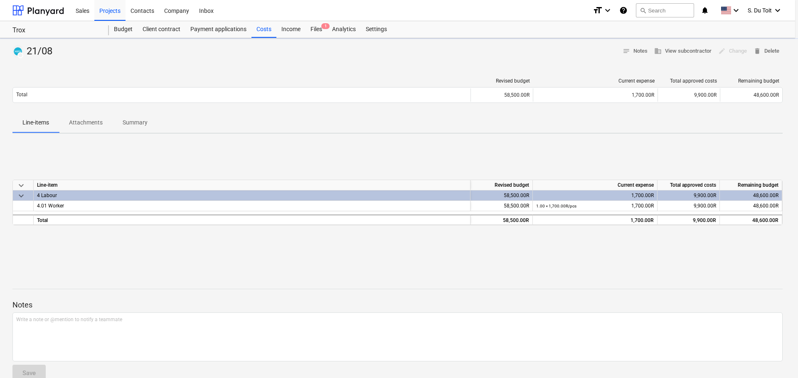
type textarea "x"
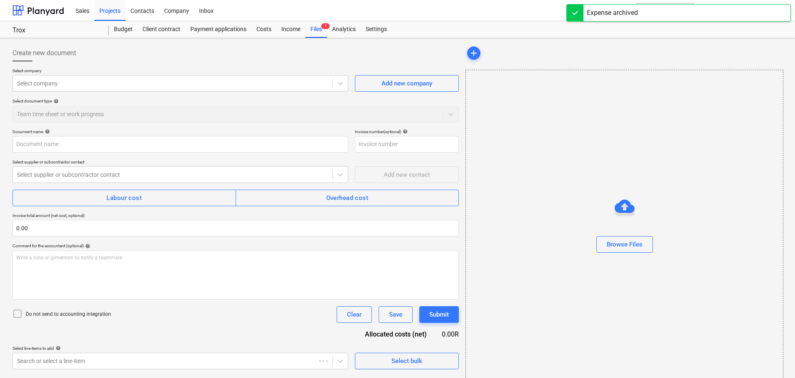
type input "21/08"
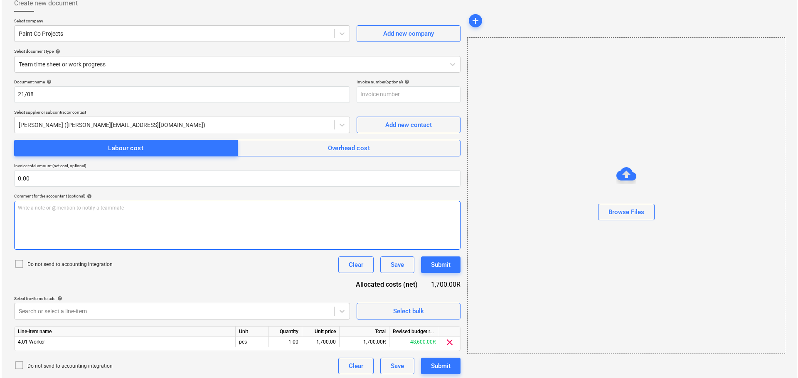
scroll to position [53, 0]
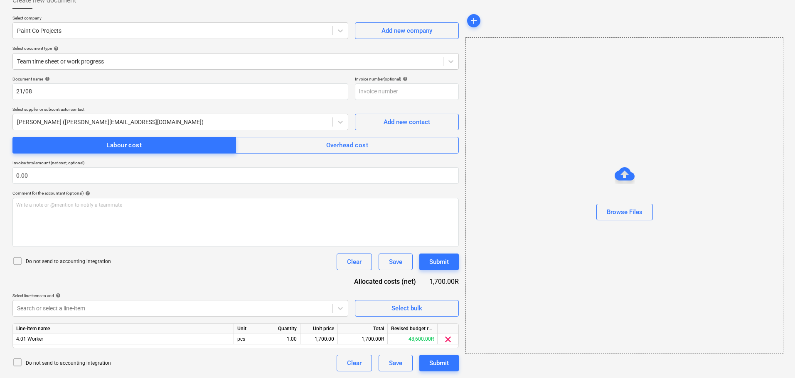
click at [20, 262] on icon at bounding box center [17, 261] width 10 height 10
click at [440, 365] on div "Submit" at bounding box center [439, 363] width 20 height 11
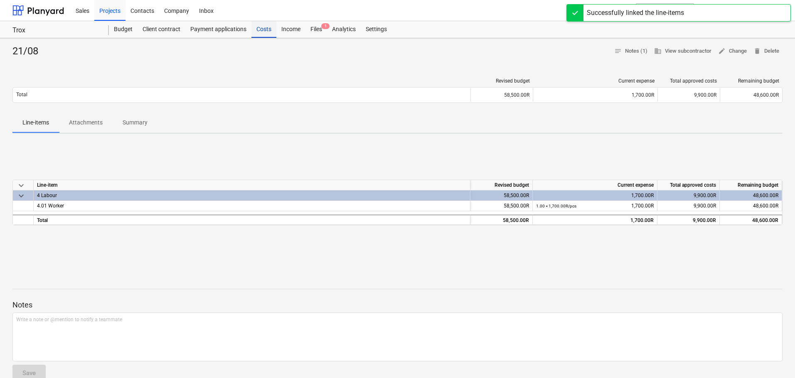
click at [266, 29] on div "Costs" at bounding box center [263, 29] width 25 height 17
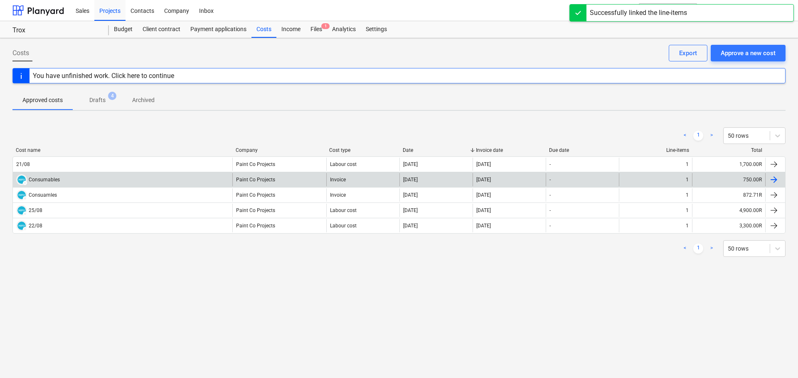
click at [105, 181] on div "DRAFT Consumables" at bounding box center [122, 179] width 219 height 13
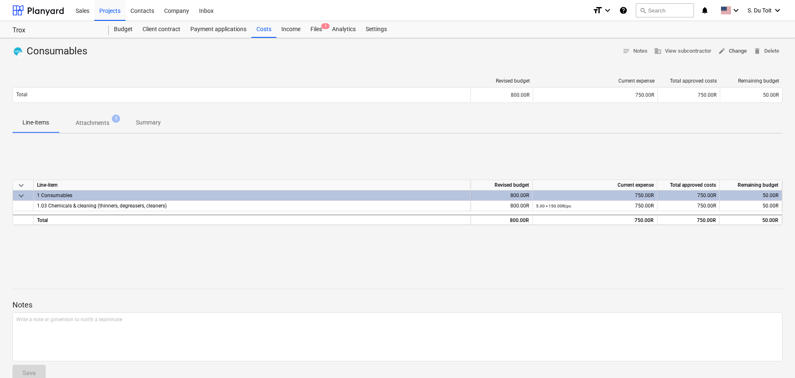
click at [742, 54] on span "edit Change" at bounding box center [732, 52] width 29 height 10
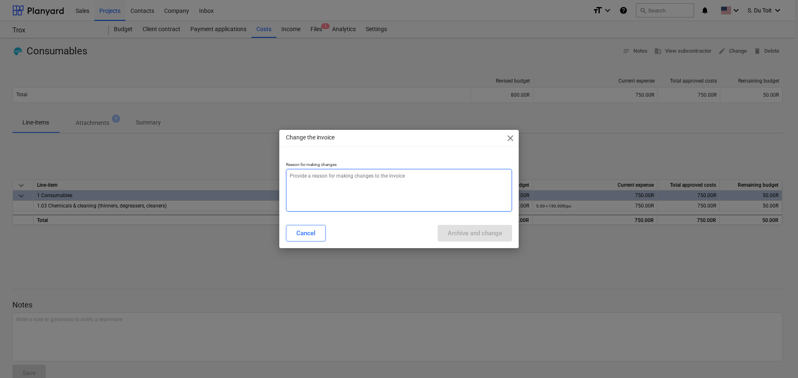
click at [327, 197] on textarea at bounding box center [399, 190] width 226 height 43
type textarea "x"
type textarea "1"
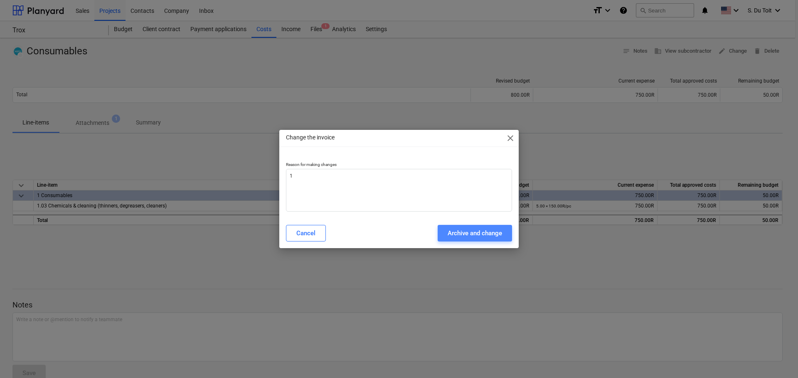
click at [488, 237] on div "Archive and change" at bounding box center [474, 233] width 54 height 11
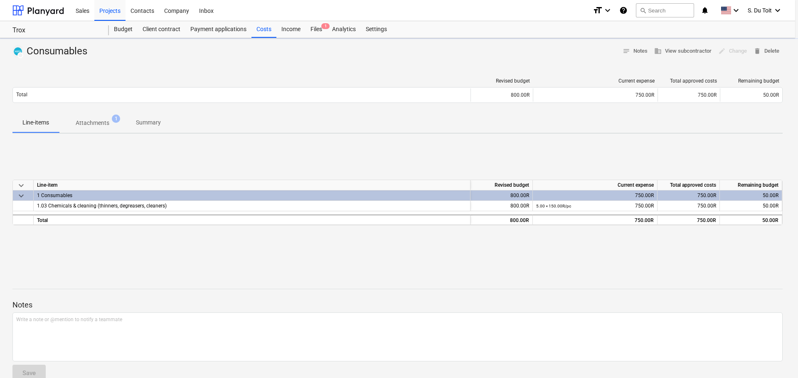
type textarea "x"
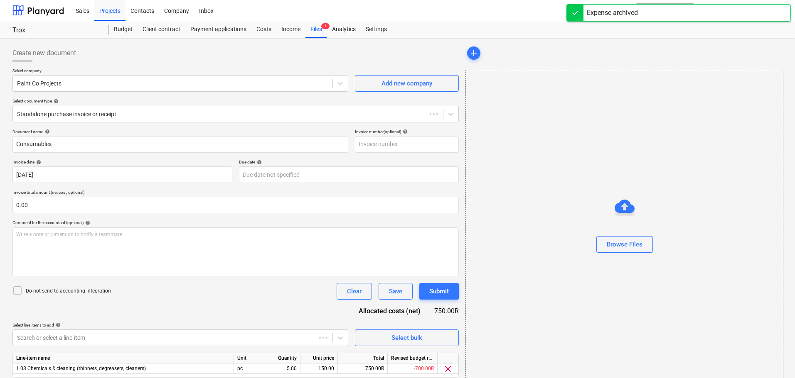
type input "Consumables"
type input "[DATE]"
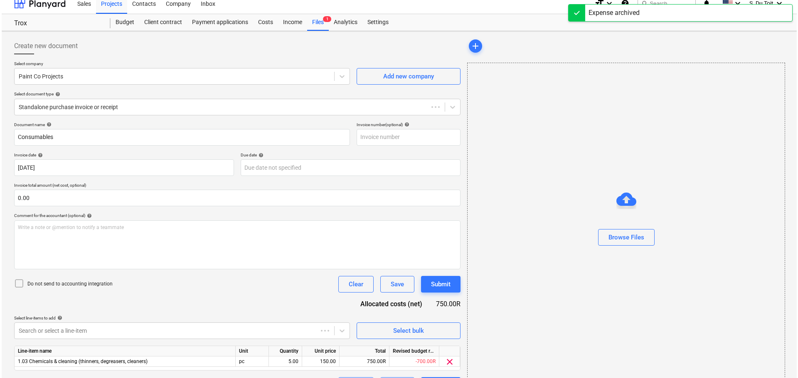
scroll to position [29, 0]
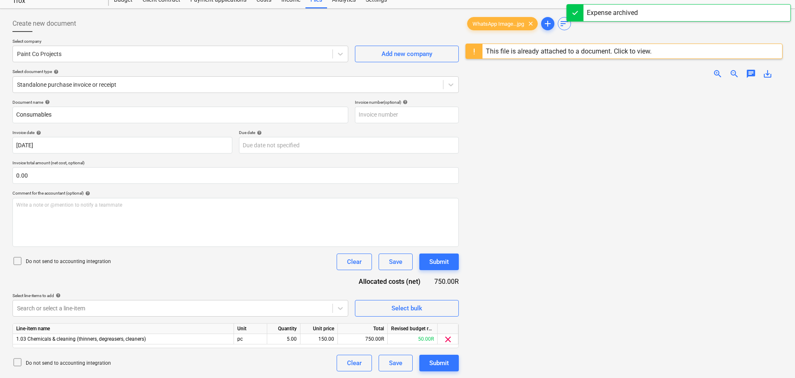
click at [22, 263] on icon at bounding box center [17, 261] width 10 height 10
click at [440, 367] on div "Submit" at bounding box center [439, 363] width 20 height 11
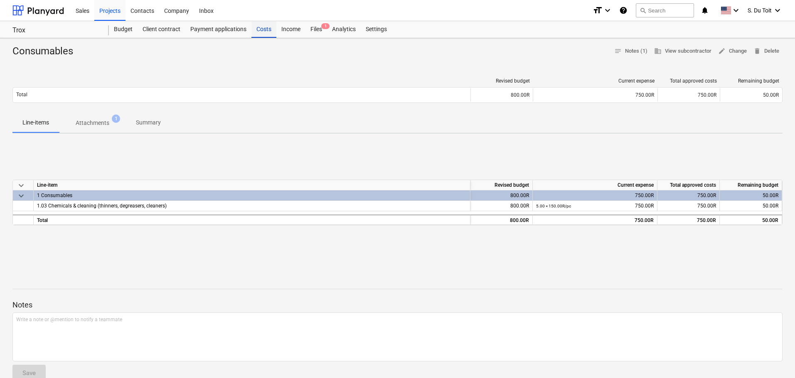
click at [270, 31] on div "Costs" at bounding box center [263, 29] width 25 height 17
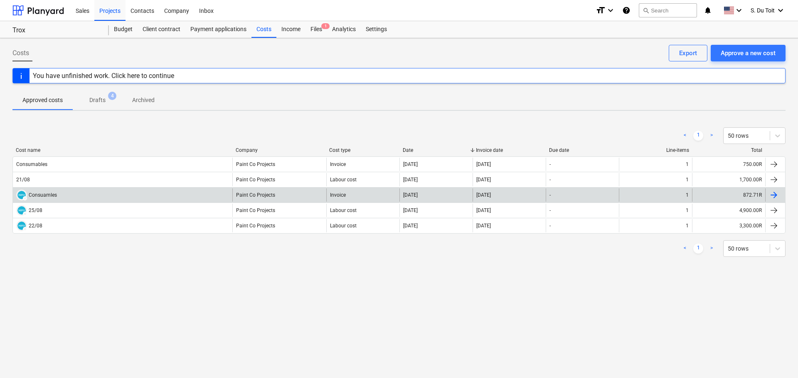
click at [47, 194] on div "Consuamles" at bounding box center [43, 195] width 28 height 6
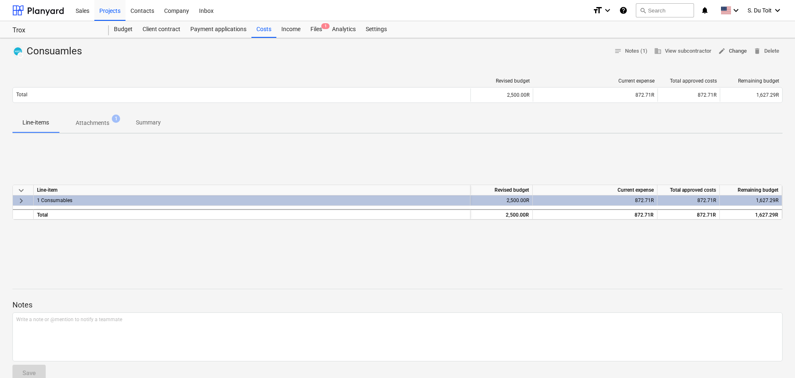
click at [729, 52] on span "edit Change" at bounding box center [732, 52] width 29 height 10
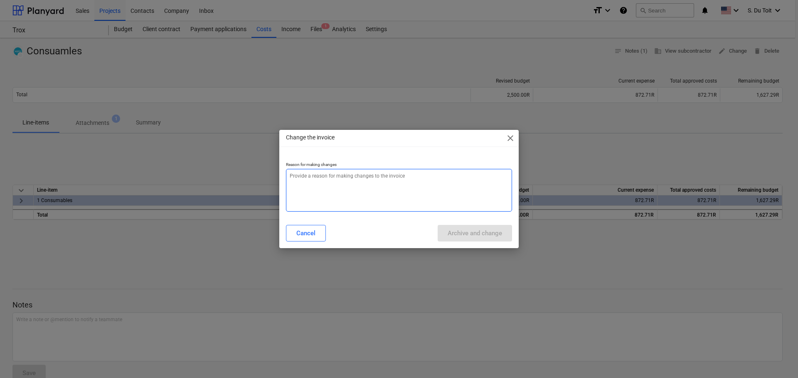
click at [435, 194] on textarea at bounding box center [399, 190] width 226 height 43
type textarea "x"
type textarea "1"
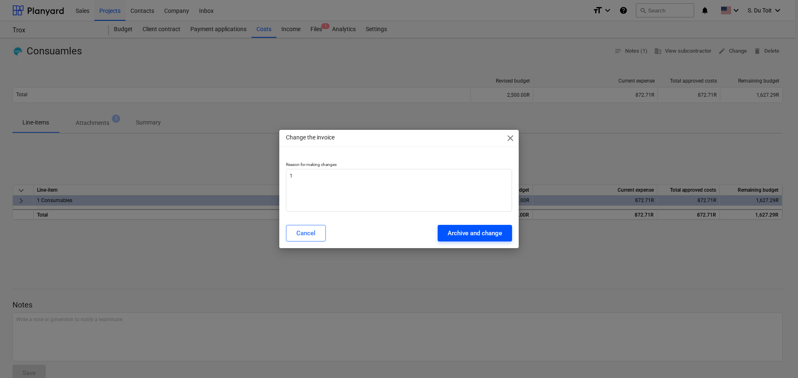
click at [454, 236] on div "Archive and change" at bounding box center [474, 233] width 54 height 11
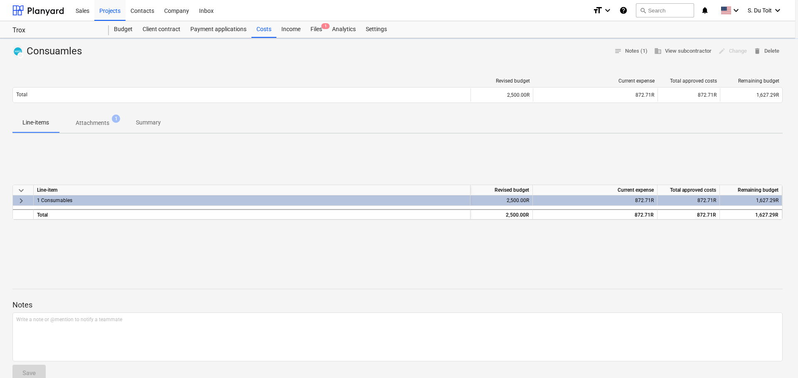
type textarea "x"
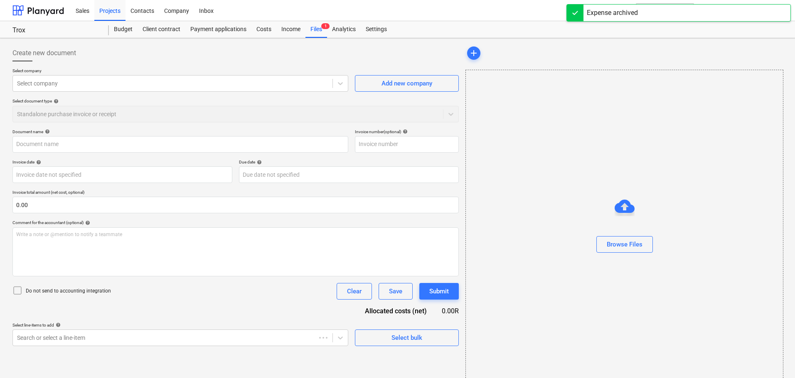
type input "Consuamles"
type input "[DATE]"
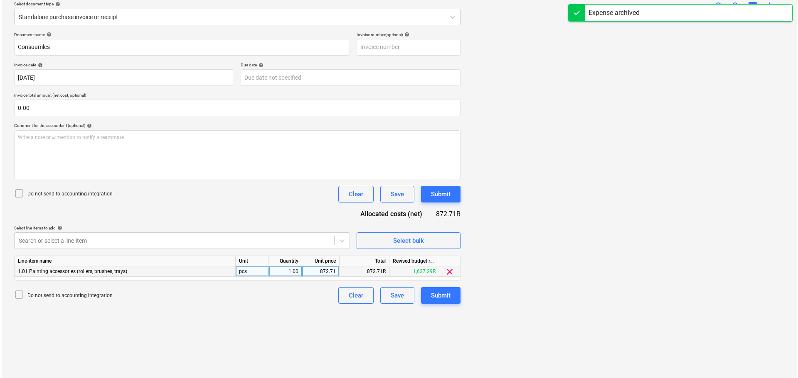
scroll to position [98, 0]
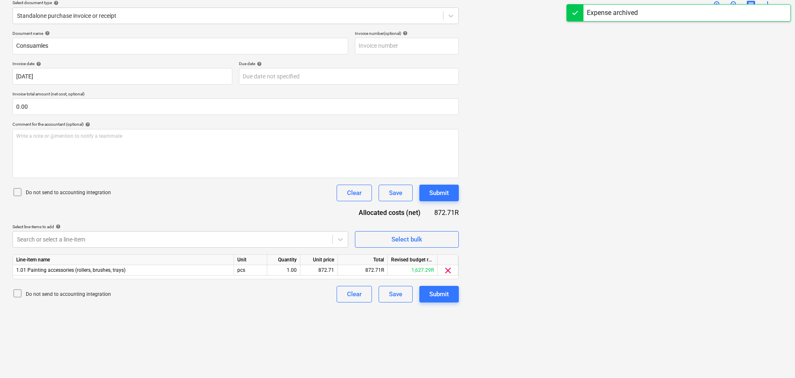
click at [20, 192] on icon at bounding box center [17, 192] width 10 height 10
click at [447, 301] on button "Submit" at bounding box center [438, 294] width 39 height 17
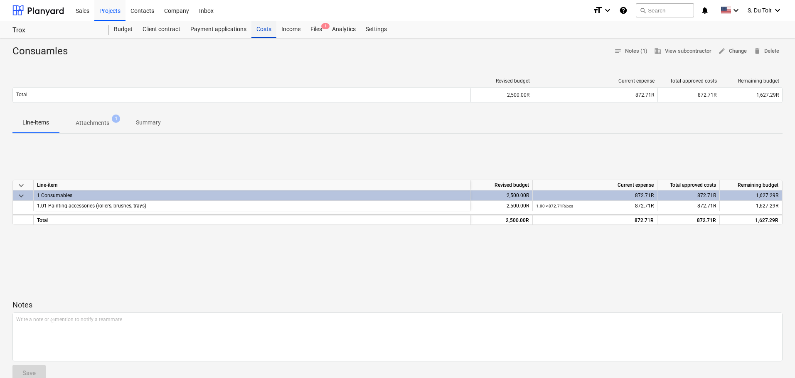
click at [262, 25] on div "Costs" at bounding box center [263, 29] width 25 height 17
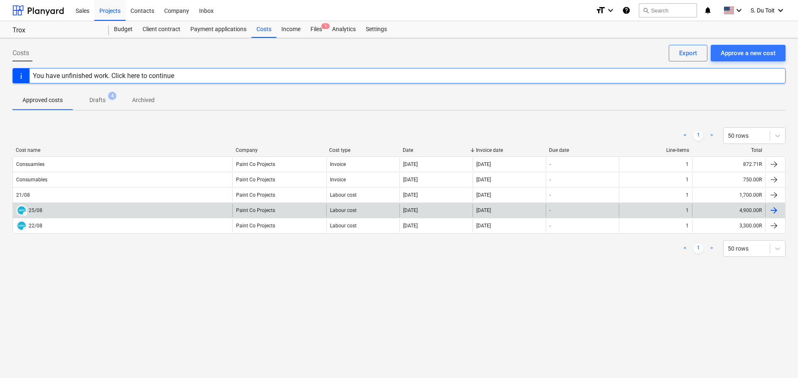
click at [52, 208] on div "DRAFT 25/08" at bounding box center [122, 210] width 219 height 13
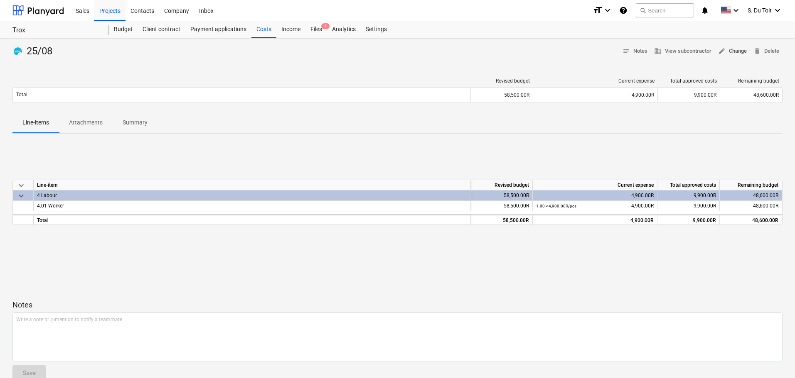
click at [729, 55] on span "edit Change" at bounding box center [732, 52] width 29 height 10
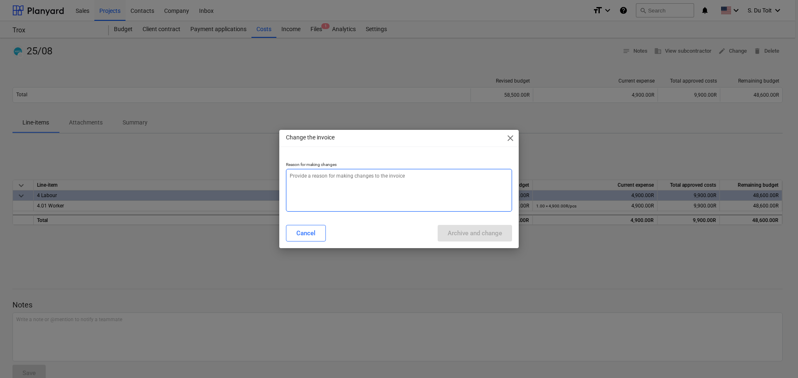
click at [341, 188] on textarea at bounding box center [399, 190] width 226 height 43
type textarea "x"
type textarea "1"
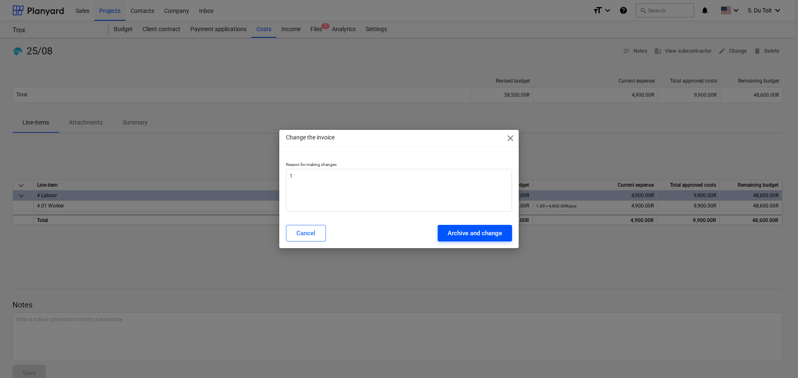
click at [469, 236] on div "Archive and change" at bounding box center [474, 233] width 54 height 11
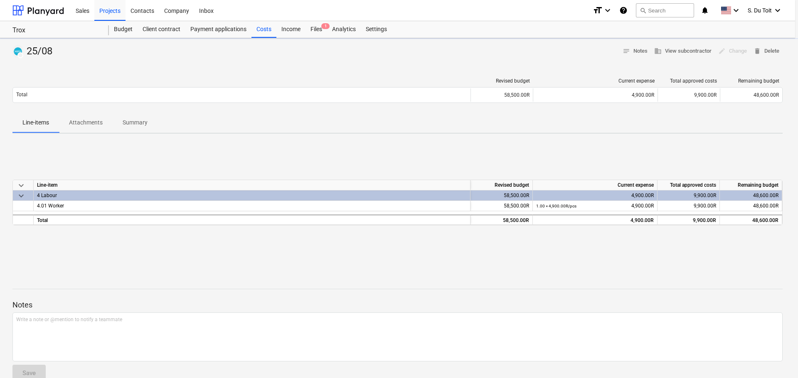
type textarea "x"
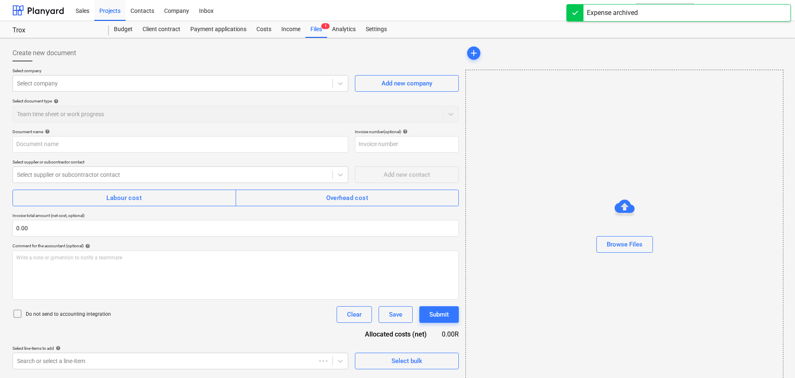
type input "25/08"
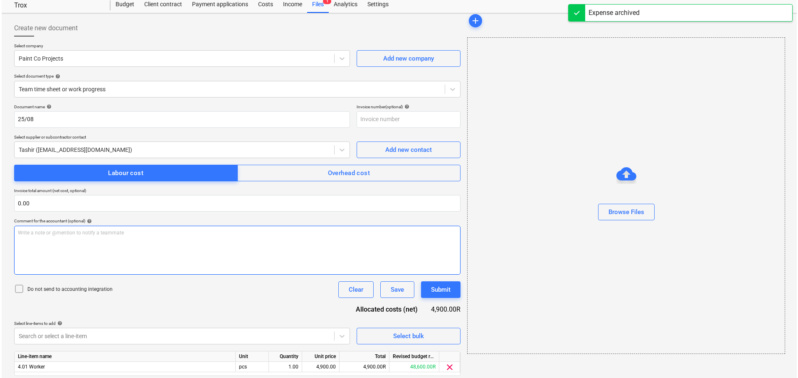
scroll to position [53, 0]
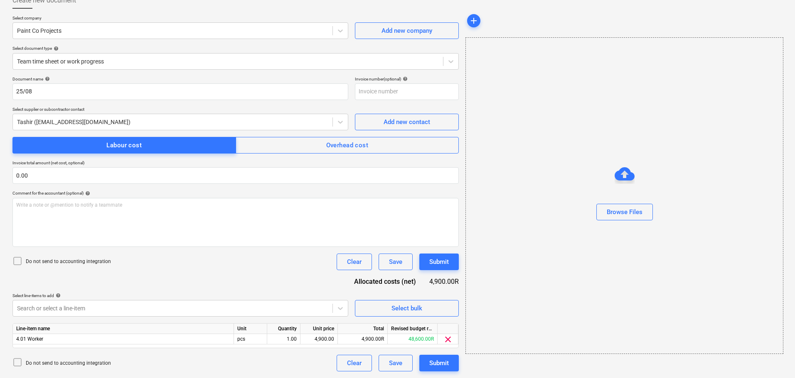
click at [57, 363] on p "Do not send to accounting integration" at bounding box center [68, 363] width 85 height 7
click at [429, 364] on div "Submit" at bounding box center [439, 363] width 20 height 11
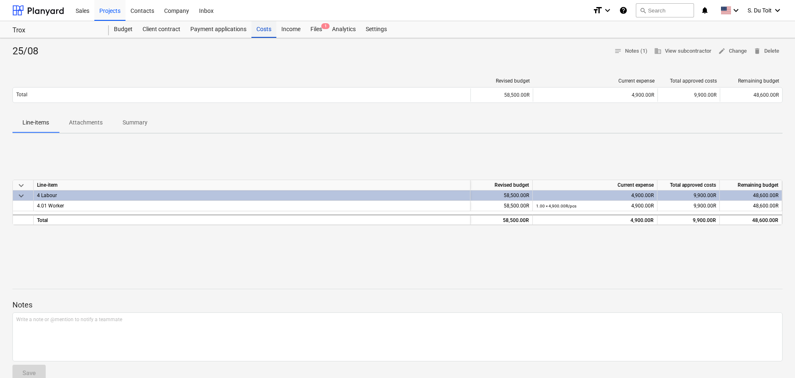
click at [266, 33] on div "Costs" at bounding box center [263, 29] width 25 height 17
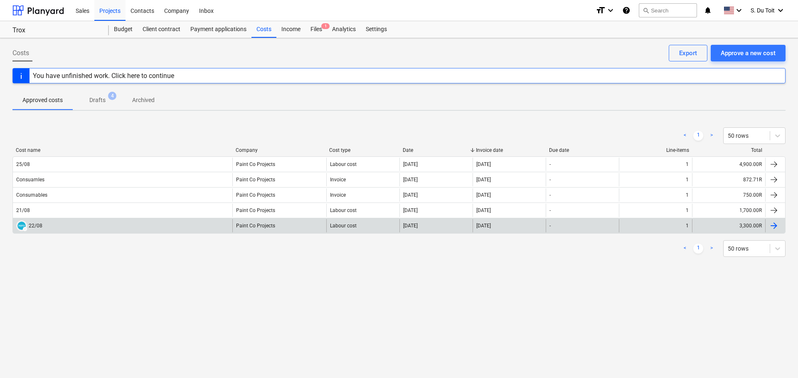
click at [118, 231] on div "DRAFT 22/08" at bounding box center [122, 225] width 219 height 13
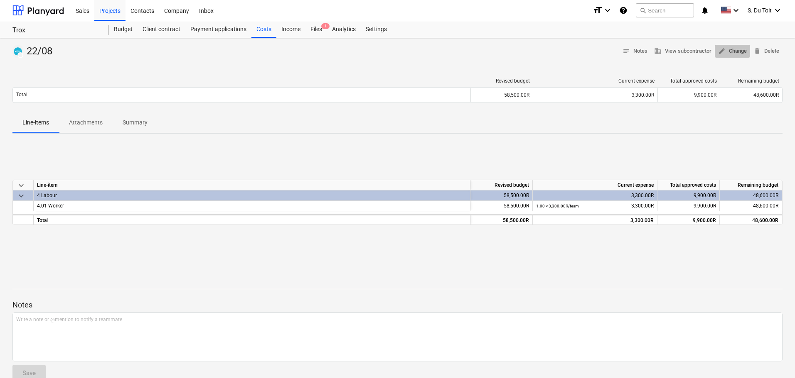
click at [734, 53] on span "edit Change" at bounding box center [732, 52] width 29 height 10
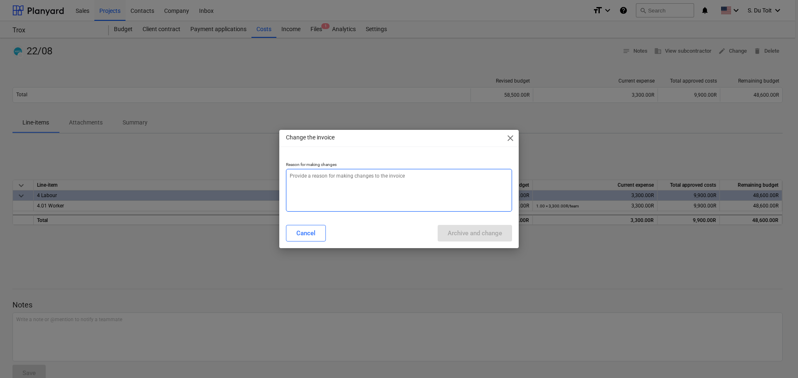
click at [348, 197] on textarea at bounding box center [399, 190] width 226 height 43
type textarea "x"
type textarea "1"
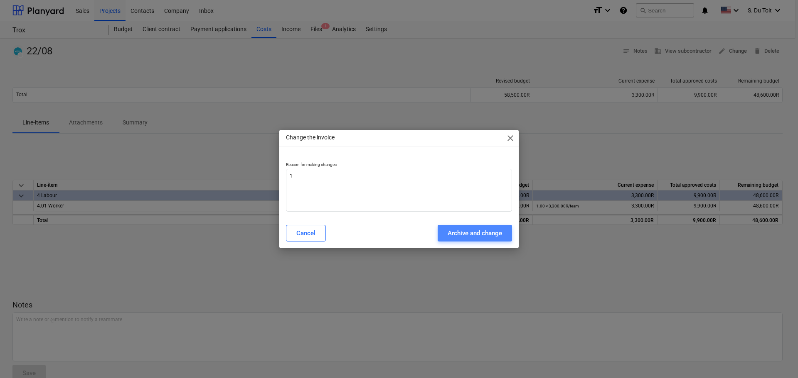
click at [477, 234] on div "Archive and change" at bounding box center [474, 233] width 54 height 11
type textarea "x"
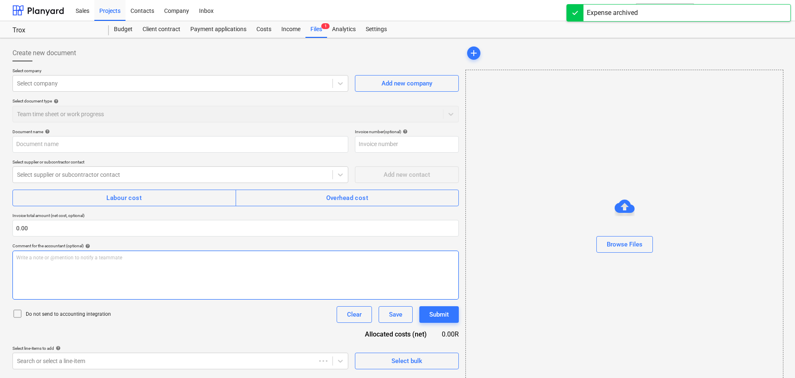
type input "22/08"
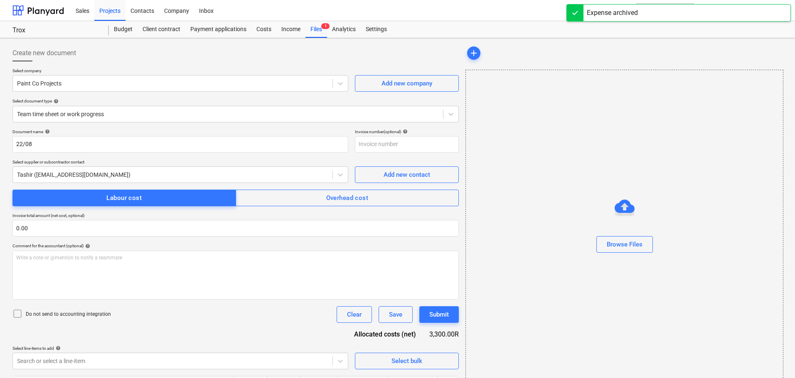
click at [62, 314] on p "Do not send to accounting integration" at bounding box center [68, 314] width 85 height 7
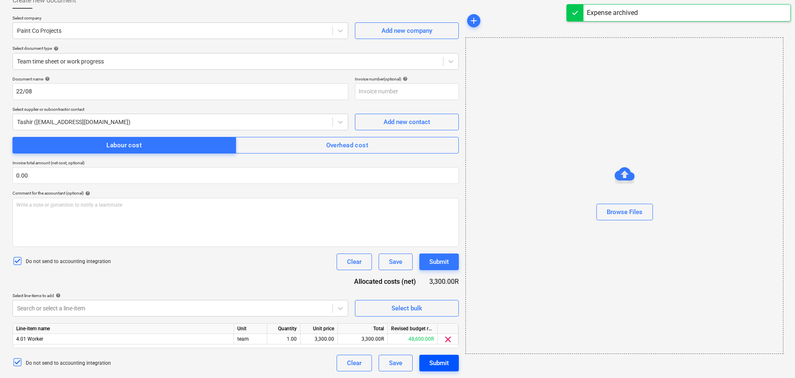
click at [440, 361] on div "Submit" at bounding box center [439, 363] width 20 height 11
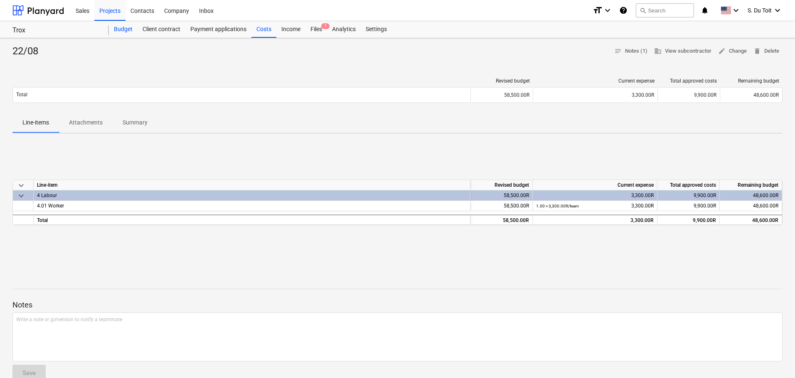
click at [121, 25] on div "Budget" at bounding box center [123, 29] width 29 height 17
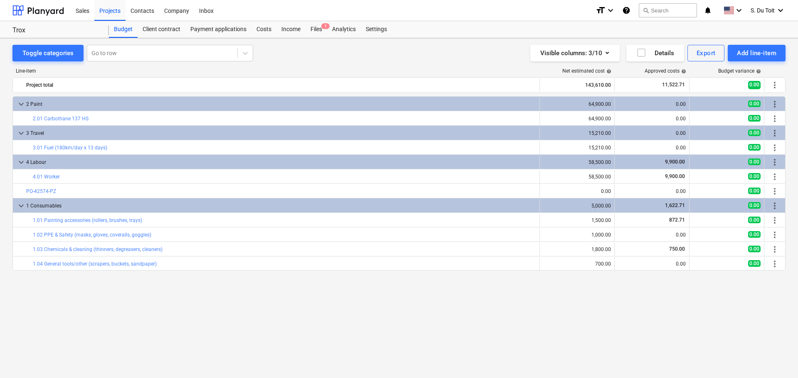
click at [438, 297] on div "keyboard_arrow_down 2 Paint 64,900.00 0.00 0.00 more_vert bar_chart 2.01 Carbot…" at bounding box center [398, 220] width 773 height 248
click at [260, 34] on div "Costs" at bounding box center [263, 29] width 25 height 17
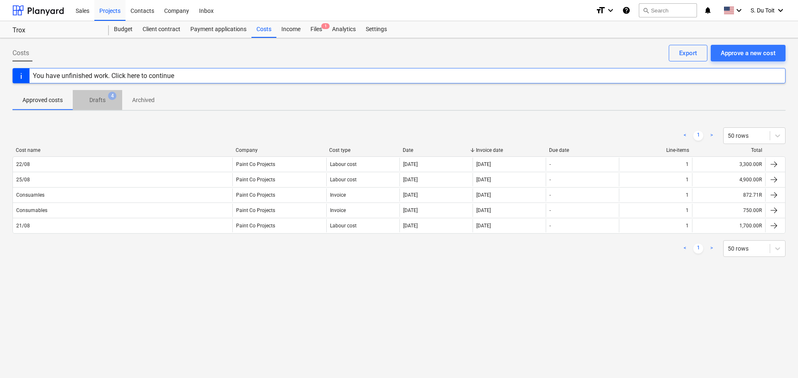
click at [102, 99] on p "Drafts" at bounding box center [97, 100] width 16 height 9
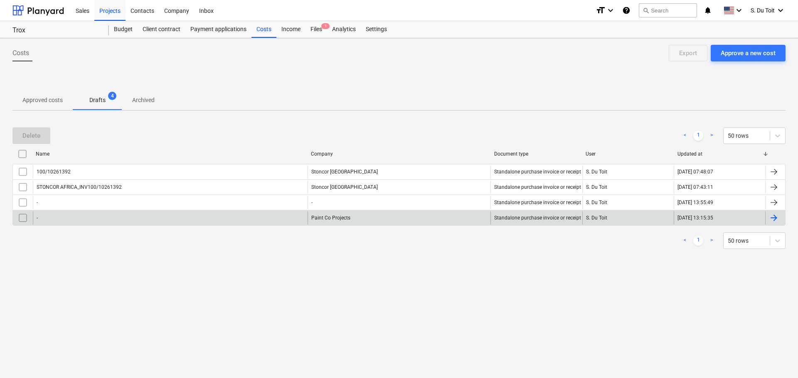
click at [67, 216] on div "-" at bounding box center [170, 217] width 275 height 13
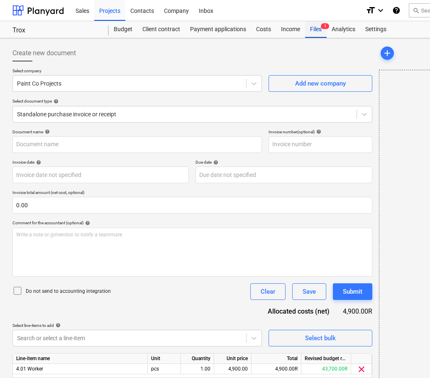
click at [320, 31] on div "Files 1" at bounding box center [316, 29] width 22 height 17
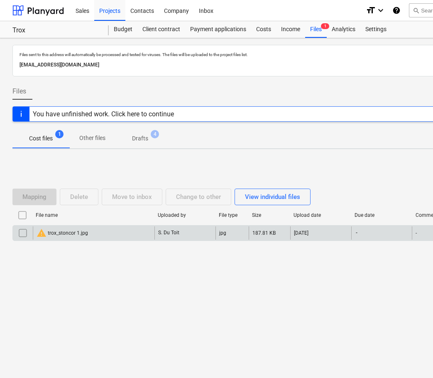
click at [87, 228] on div "warning trox_stoncor 1.jpg" at bounding box center [63, 233] width 52 height 10
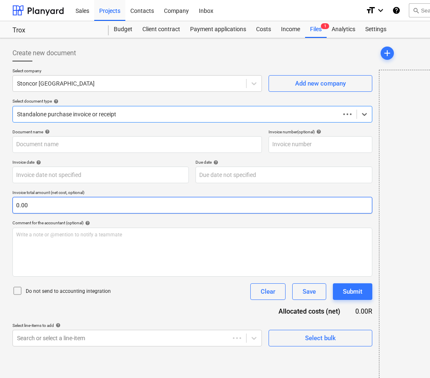
type input "100/10261392"
type input "22 Aug 2025"
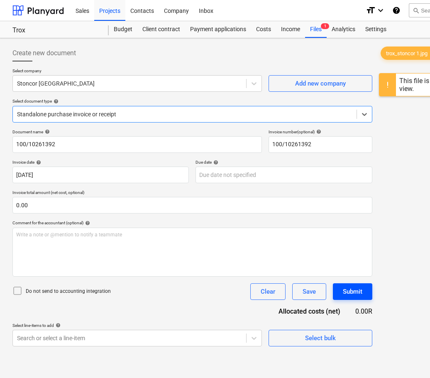
scroll to position [106, 0]
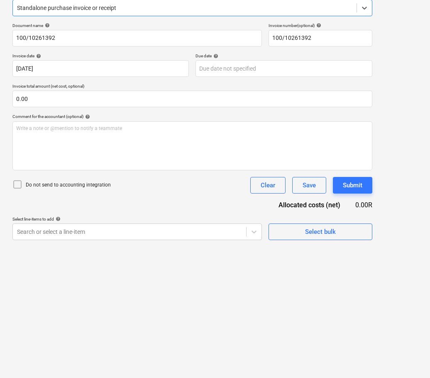
click at [71, 184] on p "Do not send to accounting integration" at bounding box center [68, 185] width 85 height 7
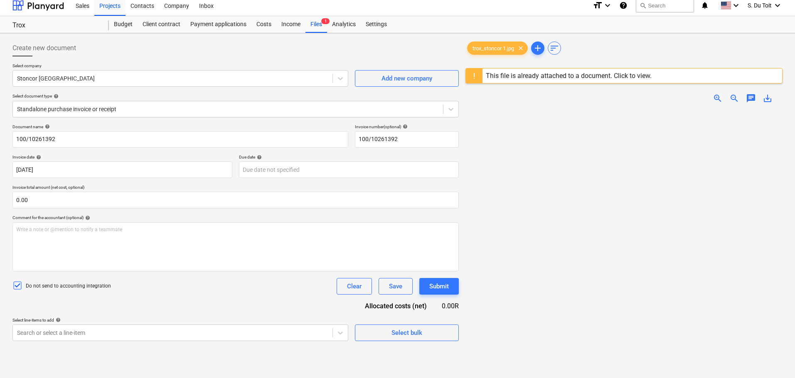
scroll to position [0, 0]
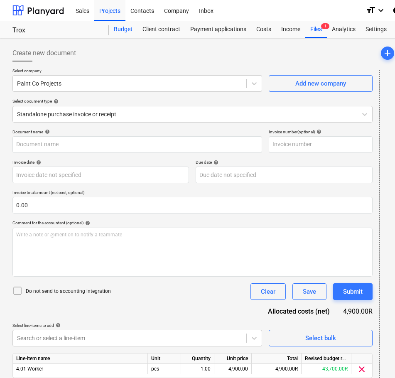
click at [122, 29] on div "Budget" at bounding box center [123, 29] width 29 height 17
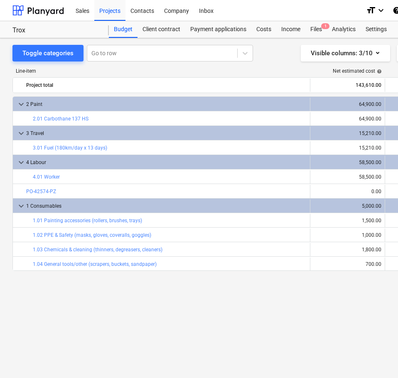
click at [304, 305] on div "keyboard_arrow_down 2 Paint 64,900.00 0.00 0.00 more_vert bar_chart 2.01 Carbot…" at bounding box center [283, 219] width 543 height 247
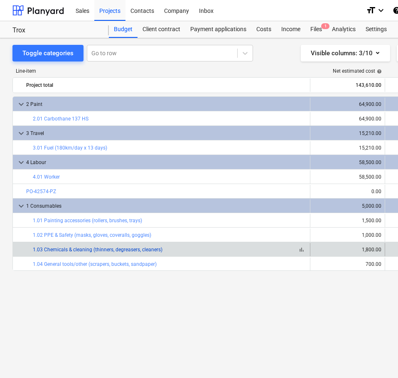
drag, startPoint x: 260, startPoint y: 346, endPoint x: 123, endPoint y: 248, distance: 168.7
click at [213, 337] on div "Line-item Net estimated cost help Approved costs help Budget variance help Proj…" at bounding box center [283, 207] width 543 height 292
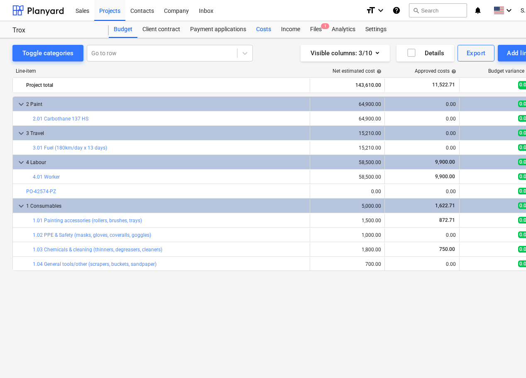
click at [259, 32] on div "Costs" at bounding box center [263, 29] width 25 height 17
